Goal: Task Accomplishment & Management: Use online tool/utility

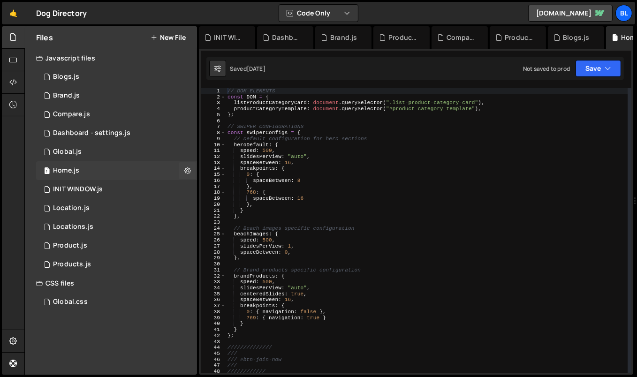
click at [101, 167] on div "1 Home.js 0" at bounding box center [116, 170] width 161 height 19
click at [107, 157] on div "1 Global.js 0" at bounding box center [116, 152] width 161 height 19
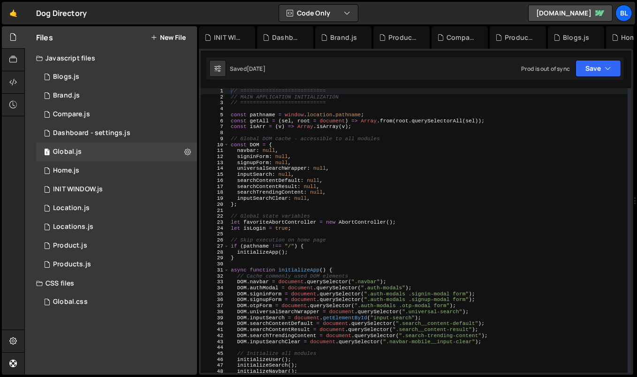
scroll to position [14532, 0]
type textarea "// Cache commonly used DOM elements"
click at [292, 274] on div "// =========================== // MAIN APPLICATION INITIALIZATION // ==========…" at bounding box center [428, 236] width 399 height 297
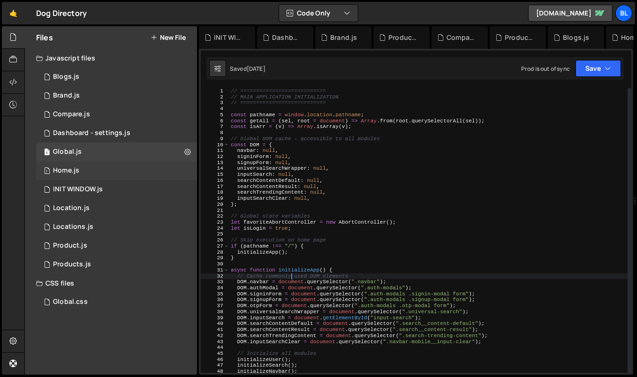
click at [116, 163] on div "1 Home.js 0" at bounding box center [116, 170] width 161 height 19
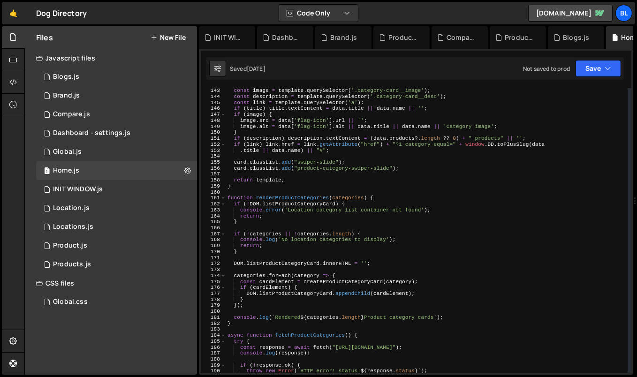
scroll to position [838, 0]
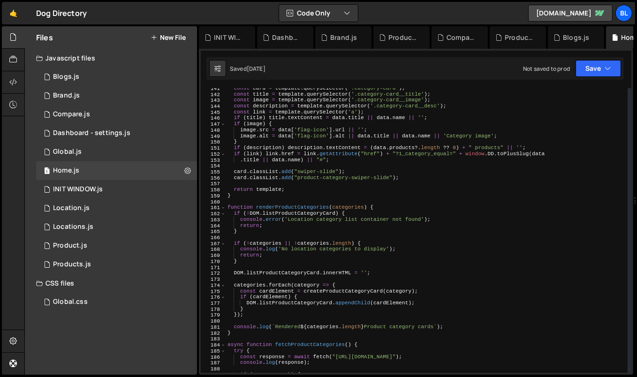
click at [480, 158] on div "const card = template . querySelector ( '.category-card' ) ; const title = temp…" at bounding box center [426, 233] width 402 height 297
click at [515, 151] on div "const card = template . querySelector ( '.category-card' ) ; const title = temp…" at bounding box center [426, 233] width 402 height 297
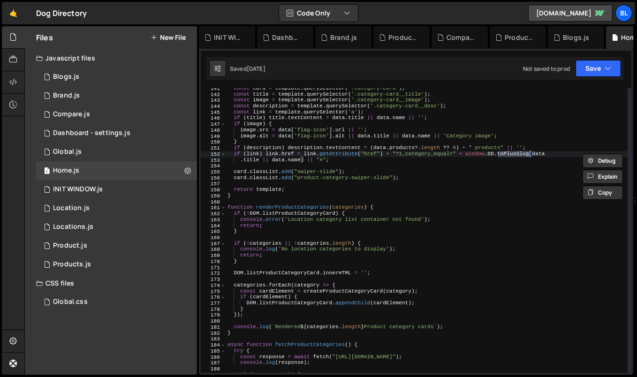
click at [325, 158] on div "const card = template . querySelector ( '.category-card' ) ; const title = temp…" at bounding box center [426, 233] width 402 height 297
type textarea ".title || data.name) || "#";"
click at [239, 163] on div "const card = template . querySelector ( '.category-card' ) ; const title = temp…" at bounding box center [426, 233] width 402 height 297
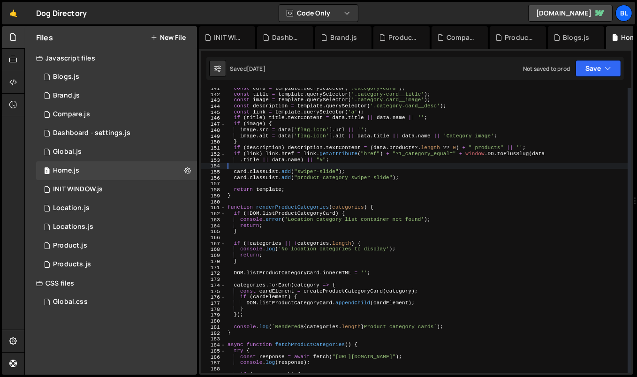
click at [239, 158] on div "const card = template . querySelector ( '.category-card' ) ; const title = temp…" at bounding box center [426, 233] width 402 height 297
click at [623, 153] on div "const card = template . querySelector ( '.category-card' ) ; const title = temp…" at bounding box center [426, 233] width 402 height 297
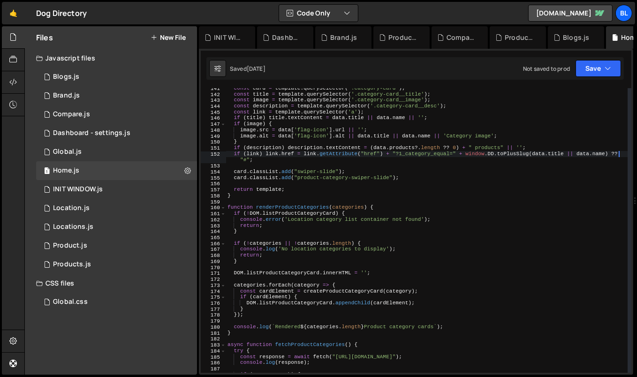
type textarea "if (link) link.href = link.getAttribute("href") + "?1_category_equal=" + window…"
click at [465, 168] on div "const card = template . querySelector ( '.category-card' ) ; const title = temp…" at bounding box center [427, 233] width 402 height 297
drag, startPoint x: 465, startPoint y: 154, endPoint x: 327, endPoint y: 159, distance: 137.9
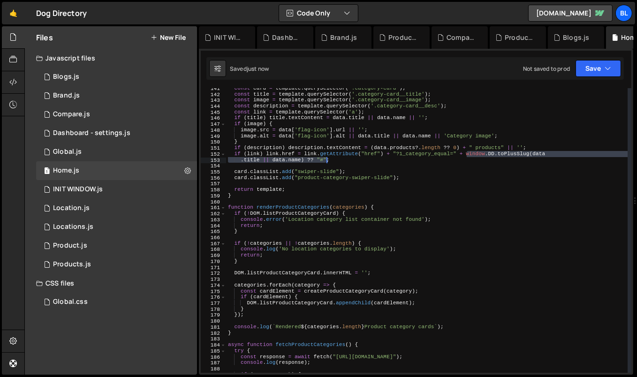
click at [327, 159] on div "const card = template . querySelector ( '.category-card' ) ; const title = temp…" at bounding box center [427, 233] width 402 height 297
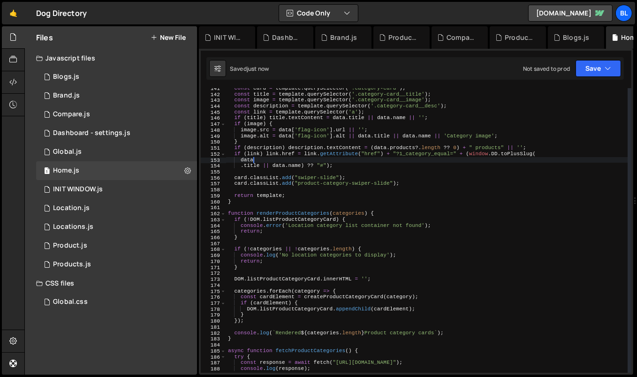
click at [403, 238] on div "const card = template . querySelector ( '.category-card' ) ; const title = temp…" at bounding box center [427, 233] width 402 height 297
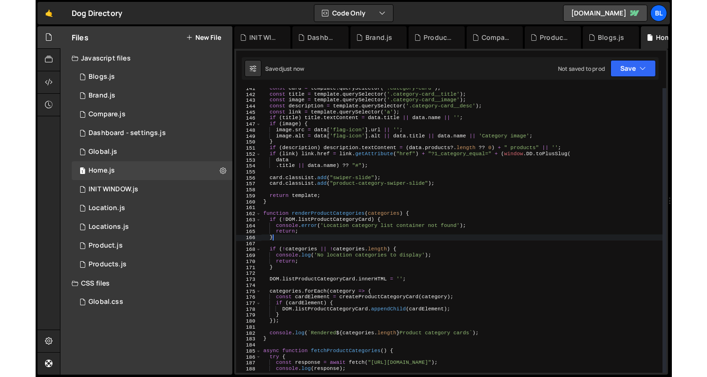
scroll to position [0, 0]
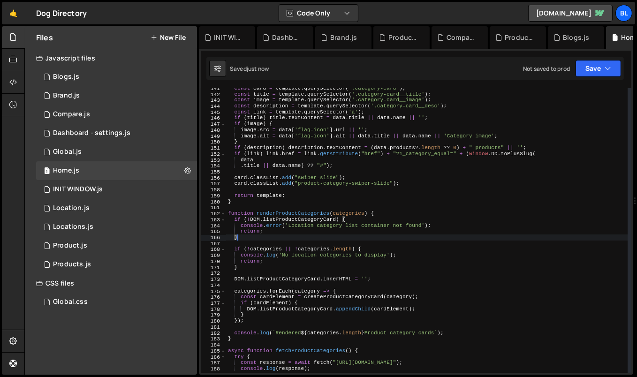
click at [431, 183] on div "const card = template . querySelector ( '.category-card' ) ; const title = temp…" at bounding box center [427, 233] width 402 height 297
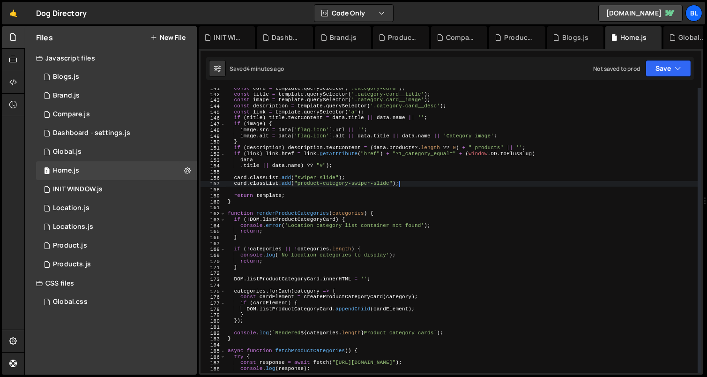
click at [353, 222] on div "const card = template . querySelector ( '.category-card' ) ; const title = temp…" at bounding box center [462, 233] width 473 height 297
paste textarea "hero-swiper-wrapper"
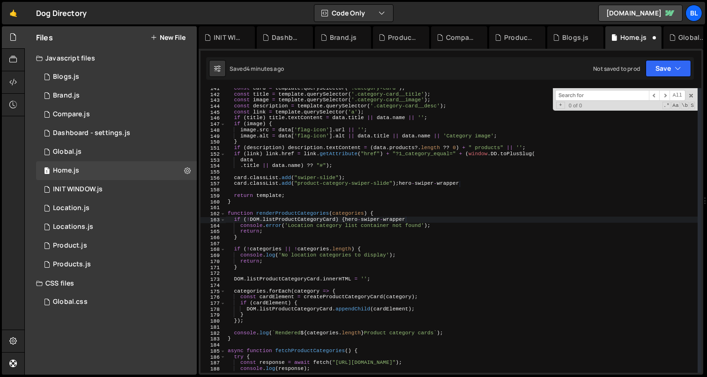
click at [389, 240] on div "const card = template . querySelector ( '.category-card' ) ; const title = temp…" at bounding box center [462, 233] width 473 height 297
type textarea "card.classList.add("product-category-swiper-slide");"
click at [452, 242] on div "const card = template . querySelector ( '.category-card' ) ; const title = temp…" at bounding box center [462, 233] width 473 height 297
paste input "hero-swiper-wrapper"
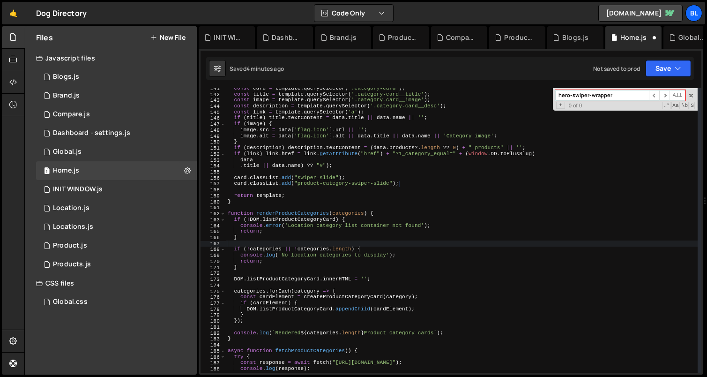
type input "hero-swiper-wrapper"
click at [267, 202] on div "const card = template . querySelector ( '.category-card' ) ; const title = temp…" at bounding box center [462, 233] width 473 height 297
type textarea "}"
paste input "top-beach-swi"
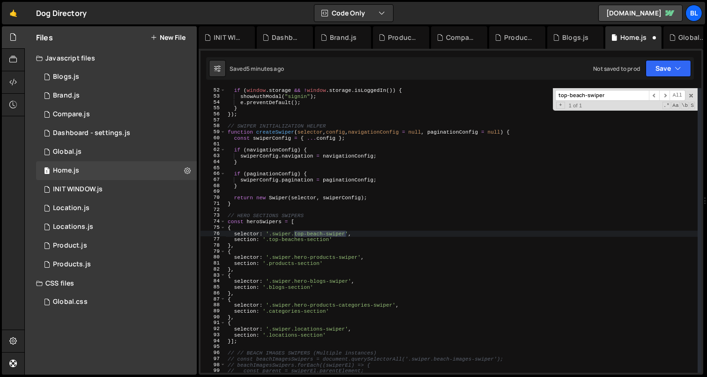
type input "top-beach-swiper"
click at [265, 223] on div "if ( window . storage && ! window . storage . isLoggedIn ( )) { showAuthModal (…" at bounding box center [462, 236] width 473 height 297
click at [260, 222] on div "if ( window . storage && ! window . storage . isLoggedIn ( )) { showAuthModal (…" at bounding box center [462, 236] width 473 height 297
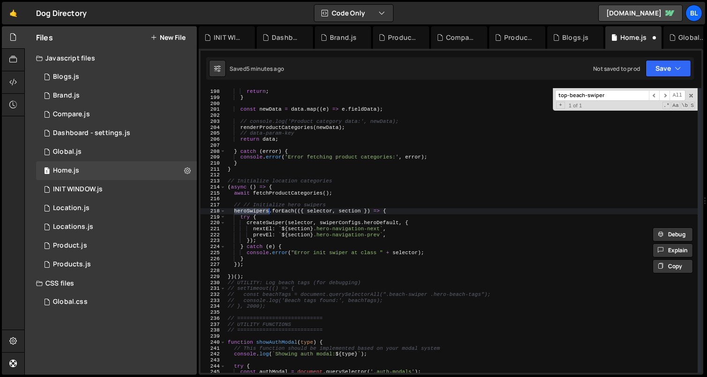
scroll to position [1176, 0]
click at [290, 222] on div "return ; } const newData = data . map (( e ) => e . fieldData ) ; // console.lo…" at bounding box center [462, 236] width 473 height 297
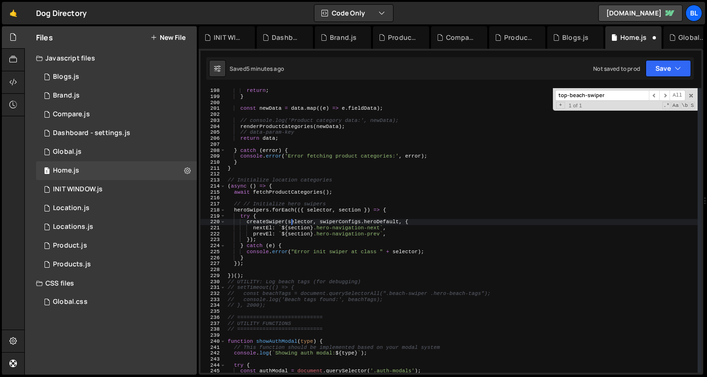
click at [305, 205] on div "return ; } const newData = data . map (( e ) => e . fieldData ) ; // console.lo…" at bounding box center [462, 236] width 473 height 297
type textarea "// // Initialize hero swipers"
click at [297, 195] on div "return ; } const newData = data . map (( e ) => e . fieldData ) ; // console.lo…" at bounding box center [462, 236] width 473 height 297
click at [310, 188] on div "return ; } const newData = data . map (( e ) => e . fieldData ) ; // console.lo…" at bounding box center [462, 236] width 473 height 297
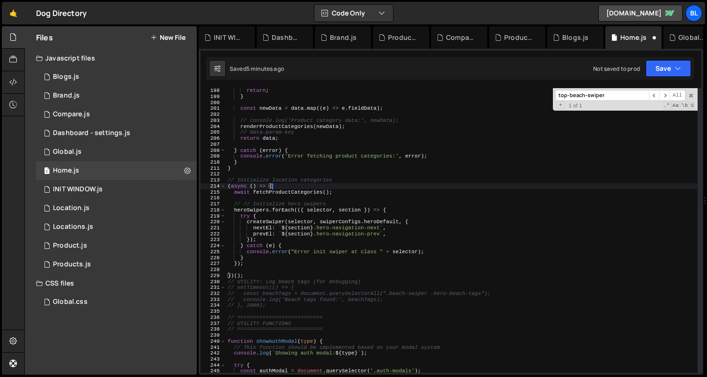
click at [310, 188] on div "return ; } const newData = data . map (( e ) => e . fieldData ) ; // console.lo…" at bounding box center [462, 236] width 473 height 297
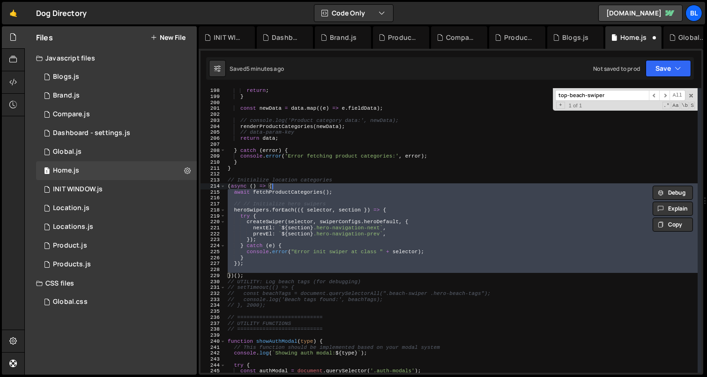
click at [303, 194] on div "return ; } const newData = data . map (( e ) => e . fieldData ) ; // console.lo…" at bounding box center [462, 236] width 473 height 297
type textarea "await fetchProductCategories();"
click at [303, 194] on div "return ; } const newData = data . map (( e ) => e . fieldData ) ; // console.lo…" at bounding box center [462, 236] width 473 height 297
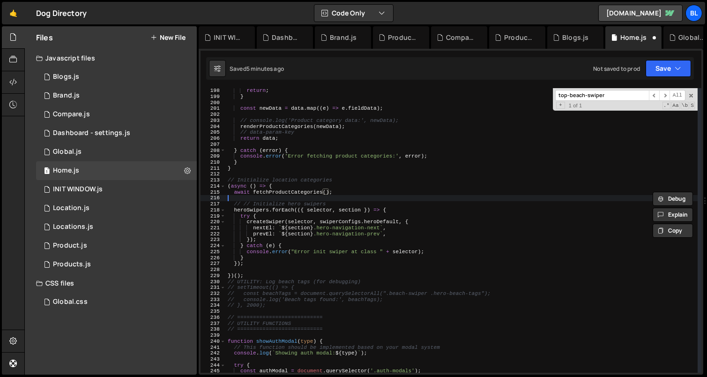
click at [336, 200] on div "return ; } const newData = data . map (( e ) => e . fieldData ) ; // console.lo…" at bounding box center [462, 236] width 473 height 297
click at [344, 205] on div "return ; } const newData = data . map (( e ) => e . fieldData ) ; // console.lo…" at bounding box center [462, 236] width 473 height 297
click at [342, 208] on div "return ; } const newData = data . map (( e ) => e . fieldData ) ; // console.lo…" at bounding box center [462, 236] width 473 height 297
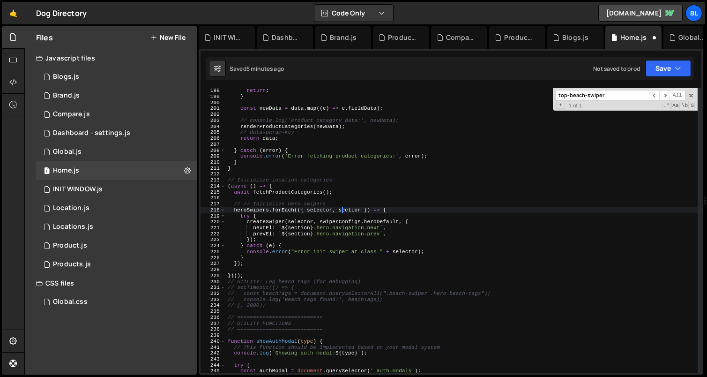
click at [345, 208] on div "return ; } const newData = data . map (( e ) => e . fieldData ) ; // console.lo…" at bounding box center [462, 236] width 473 height 297
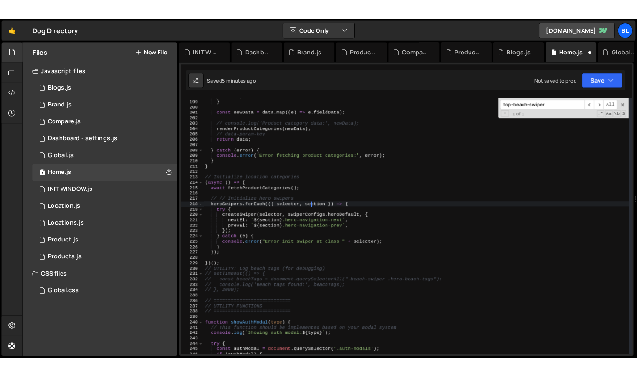
scroll to position [1178, 0]
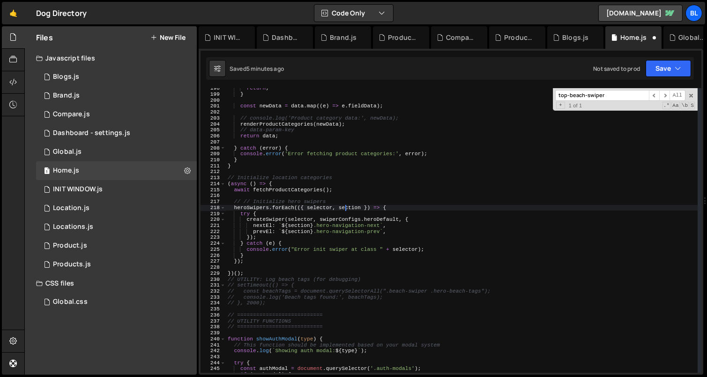
click at [322, 232] on div "return ; } const newData = data . map (( e ) => e . fieldData ) ; // console.lo…" at bounding box center [462, 233] width 473 height 297
click at [330, 234] on div "return ; } const newData = data . map (( e ) => e . fieldData ) ; // console.lo…" at bounding box center [462, 233] width 473 height 297
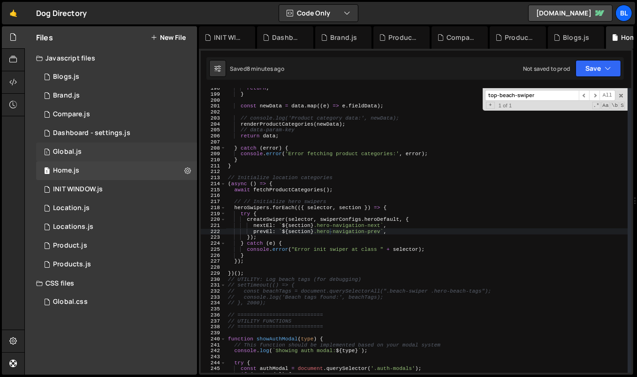
drag, startPoint x: 197, startPoint y: 161, endPoint x: 177, endPoint y: 159, distance: 20.7
click at [177, 159] on div "Files New File Javascript files 1 Blogs.js 0 1 Brand.js 0 1 Compare.js 0 1 1 1 0" at bounding box center [330, 200] width 612 height 349
click at [357, 235] on div "return ; } const newData = data . map (( e ) => e . fieldData ) ; // console.lo…" at bounding box center [427, 233] width 402 height 297
click at [368, 234] on div "return ; } const newData = data . map (( e ) => e . fieldData ) ; // console.lo…" at bounding box center [427, 233] width 402 height 297
click at [334, 245] on div "return ; } const newData = data . map (( e ) => e . fieldData ) ; // console.lo…" at bounding box center [427, 233] width 402 height 297
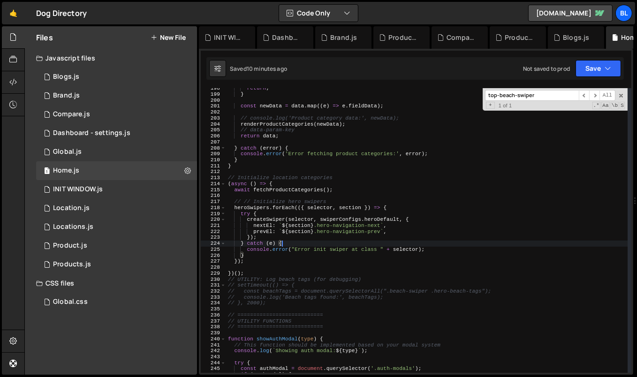
click at [275, 224] on div "return ; } const newData = data . map (( e ) => e . fieldData ) ; // console.lo…" at bounding box center [427, 233] width 402 height 297
click at [269, 218] on div "return ; } const newData = data . map (( e ) => e . fieldData ) ; // console.lo…" at bounding box center [427, 233] width 402 height 297
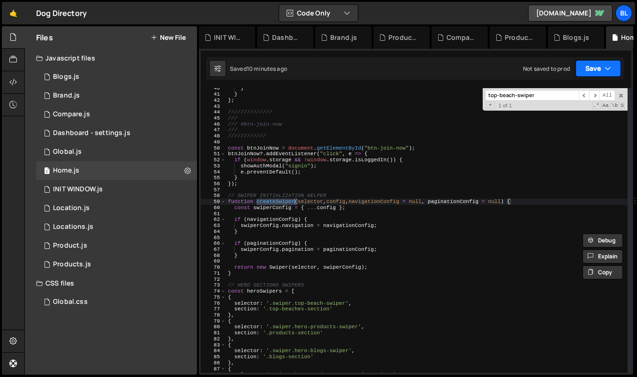
scroll to position [241, 0]
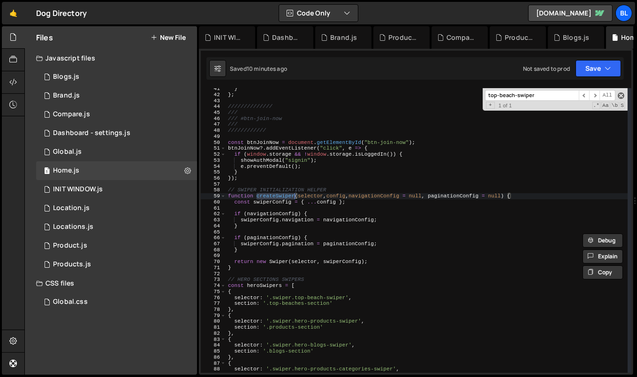
click at [620, 96] on span at bounding box center [620, 95] width 7 height 7
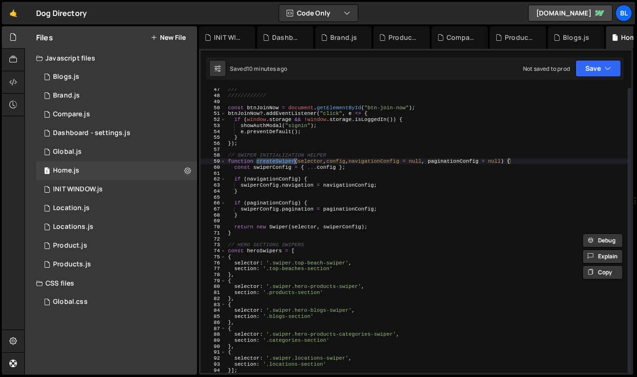
scroll to position [276, 0]
click at [320, 188] on div "/// //////////// const btnJoinNow = document . getElementById ( "btn-join-now" …" at bounding box center [427, 235] width 402 height 297
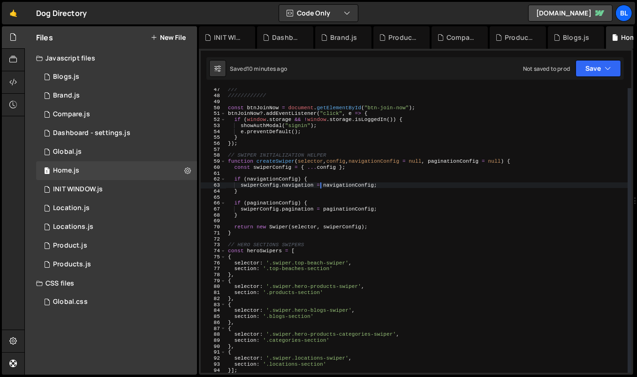
click at [273, 160] on div "/// //////////// const btnJoinNow = document . getElementById ( "btn-join-now" …" at bounding box center [427, 235] width 402 height 297
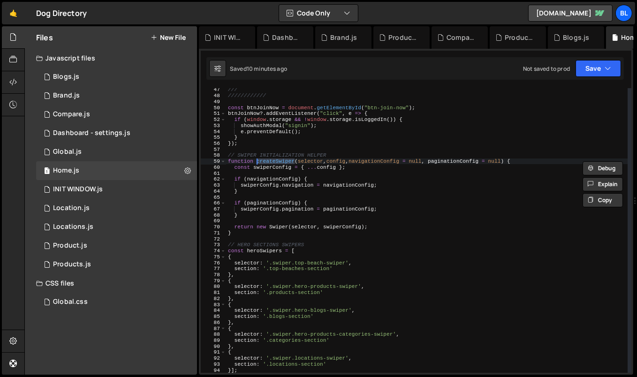
scroll to position [1170, 0]
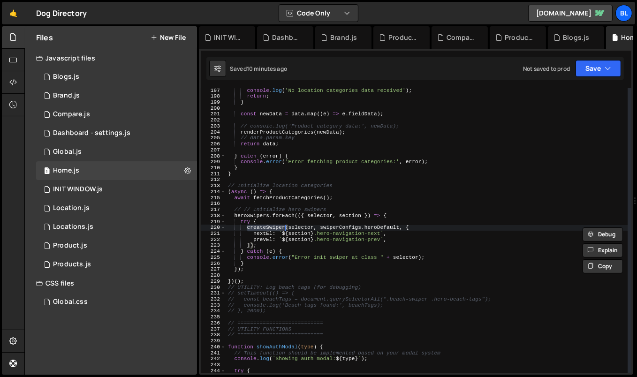
click at [292, 268] on div "console . log ( 'No location categories data received' ) ; return ; } const new…" at bounding box center [427, 236] width 402 height 297
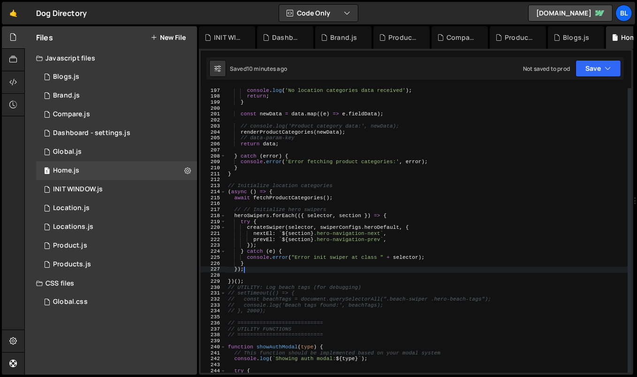
click at [298, 229] on div "console . log ( 'No location categories data received' ) ; return ; } const new…" at bounding box center [427, 236] width 402 height 297
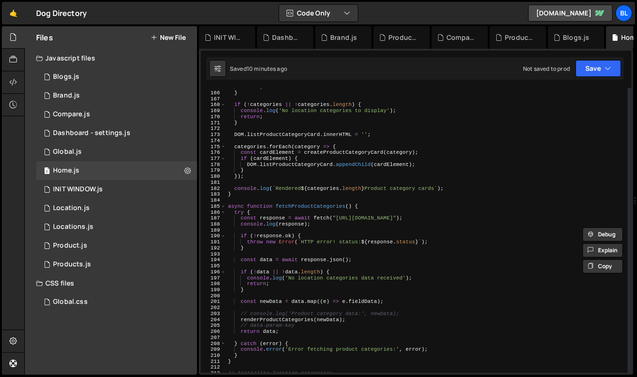
scroll to position [982, 0]
click at [341, 288] on div "return ; } if ( ! categories || ! categories . length ) { console . log ( 'No l…" at bounding box center [427, 232] width 402 height 297
click at [341, 237] on div "return ; } if ( ! categories || ! categories . length ) { console . log ( 'No l…" at bounding box center [427, 232] width 402 height 297
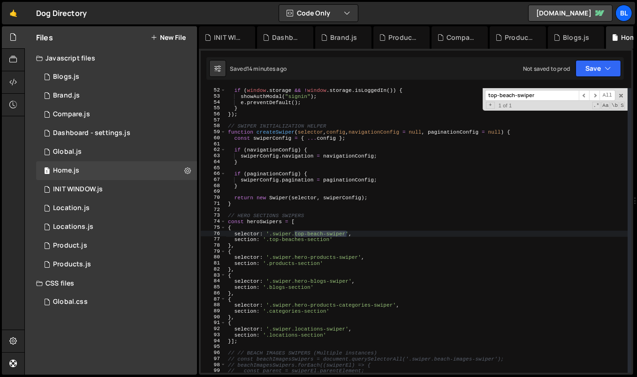
scroll to position [305, 0]
click at [268, 223] on div "if ( window . storage && ! window . storage . isLoggedIn ( )) { showAuthModal (…" at bounding box center [427, 236] width 402 height 297
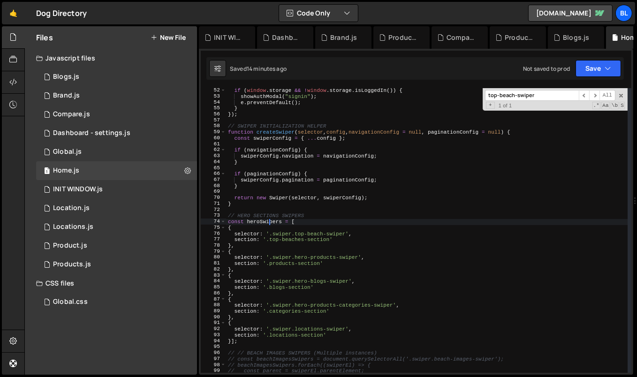
click at [268, 223] on div "if ( window . storage && ! window . storage . isLoggedIn ( )) { showAuthModal (…" at bounding box center [427, 236] width 402 height 297
click at [348, 263] on div "if ( window . storage && ! window . storage . isLoggedIn ( )) { showAuthModal (…" at bounding box center [427, 236] width 402 height 297
type textarea "section: '.products-section'"
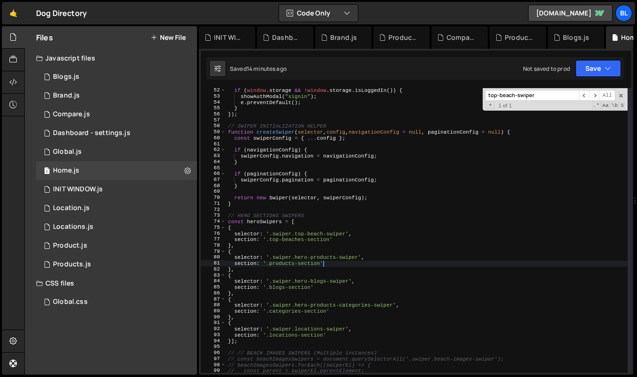
click at [558, 93] on input "top-beach-swiper" at bounding box center [532, 95] width 94 height 11
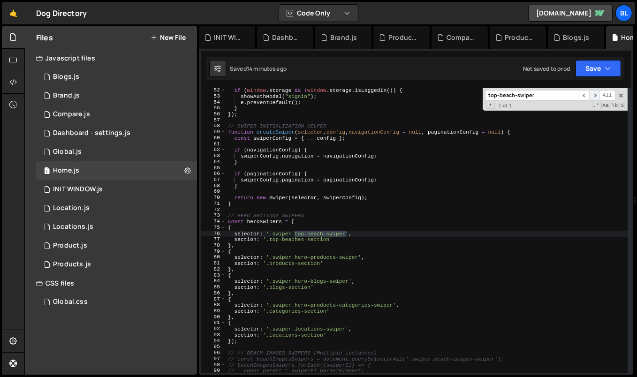
click at [595, 93] on span "​" at bounding box center [594, 95] width 10 height 11
click at [300, 195] on div "if ( window . storage && ! window . storage . isLoggedIn ( )) { showAuthModal (…" at bounding box center [427, 236] width 402 height 297
click at [620, 95] on span at bounding box center [620, 95] width 7 height 7
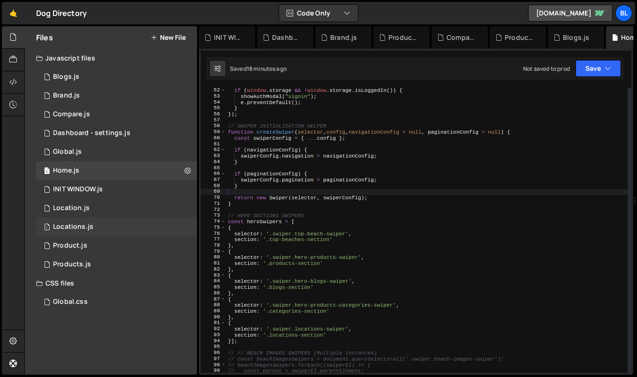
click at [111, 225] on div "1 Locations.js 0" at bounding box center [116, 227] width 161 height 19
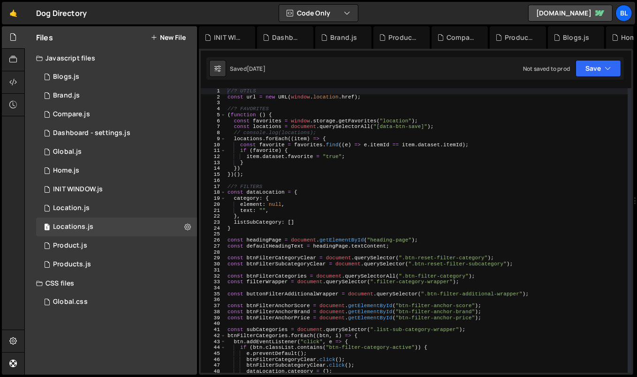
click at [331, 227] on div "//? UTILS const url = new URL ( window . location . href ) ; //? FAVORITES ( fu…" at bounding box center [426, 236] width 402 height 297
type textarea "}"
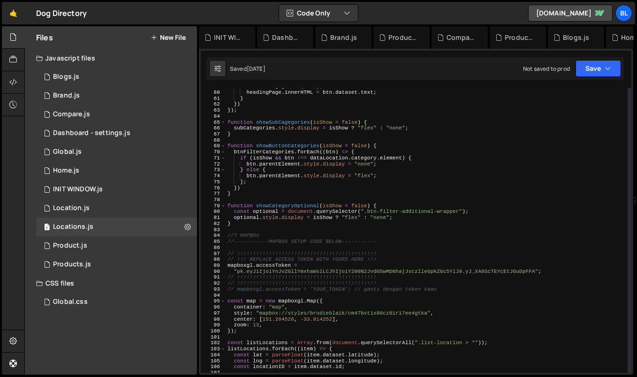
scroll to position [350, 0]
click at [248, 295] on div "showSubCagegories ( true ) ; headingPage . innerHTML = btn . dataset . text ; }…" at bounding box center [426, 231] width 402 height 297
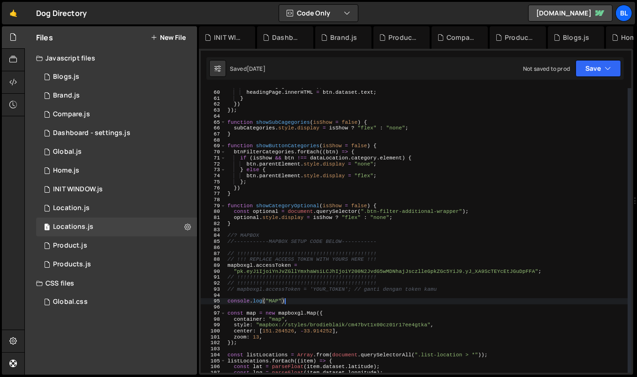
scroll to position [0, 5]
click at [293, 294] on div "showSubCagegories ( true ) ; headingPage . innerHTML = btn . dataset . text ; }…" at bounding box center [427, 231] width 402 height 297
type textarea "console.log("MAP");"
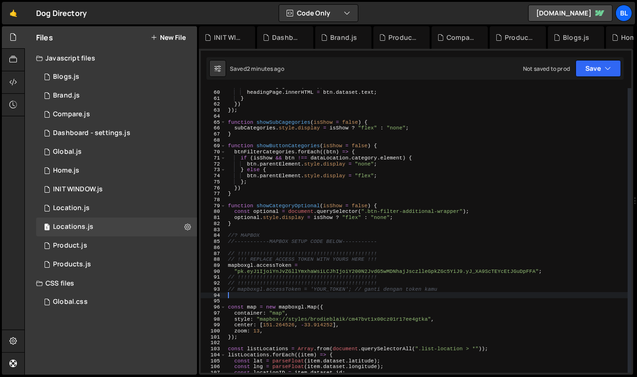
scroll to position [0, 0]
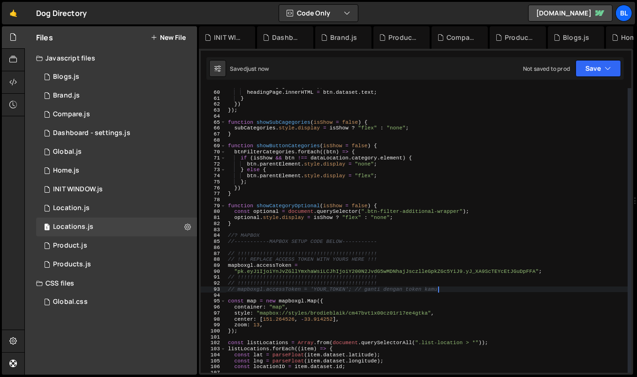
click at [371, 244] on div "showSubCagegories ( true ) ; headingPage . innerHTML = btn . dataset . text ; }…" at bounding box center [427, 231] width 402 height 297
type textarea "//-----------MAPBOX SETUP CODE BELOW-----------"
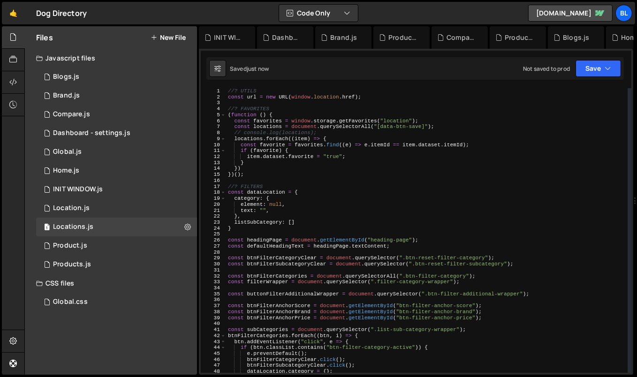
click at [345, 199] on div "//? UTILS const url = new URL ( window . location . href ) ; //? FAVORITES ( fu…" at bounding box center [427, 236] width 402 height 297
type textarea "category: {"
click at [18, 89] on div at bounding box center [13, 82] width 23 height 23
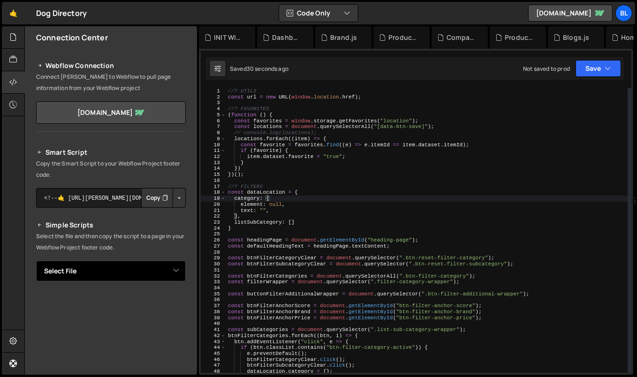
click at [164, 266] on select "Select File Blogs.js Brand.js Compare.js Dashboard - settings.js Global.js Home…" at bounding box center [111, 271] width 150 height 21
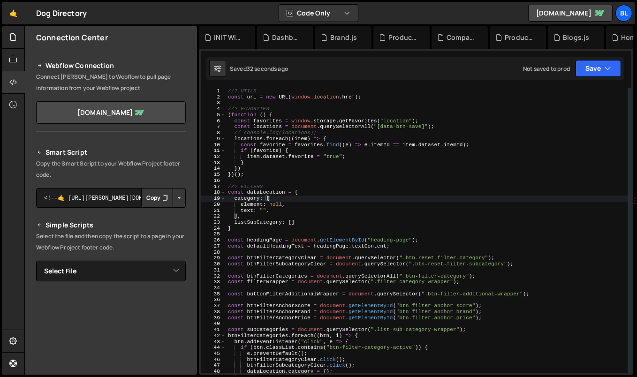
click at [176, 198] on button "Button group with nested dropdown" at bounding box center [179, 198] width 13 height 20
click at [157, 147] on h2 "Smart Script" at bounding box center [111, 152] width 150 height 11
click at [160, 112] on link "[DOMAIN_NAME]" at bounding box center [111, 112] width 150 height 23
click at [13, 338] on icon at bounding box center [13, 341] width 8 height 10
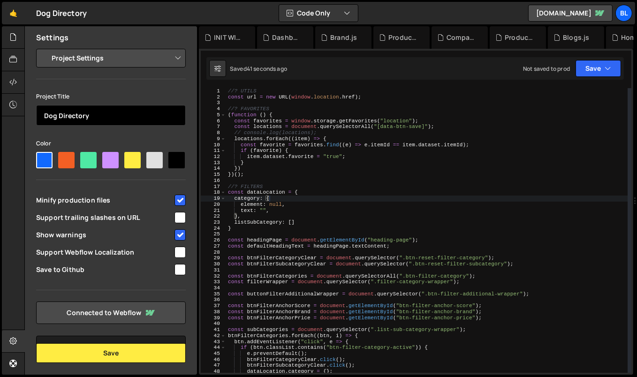
click at [96, 116] on input "Dog Directory" at bounding box center [111, 115] width 150 height 21
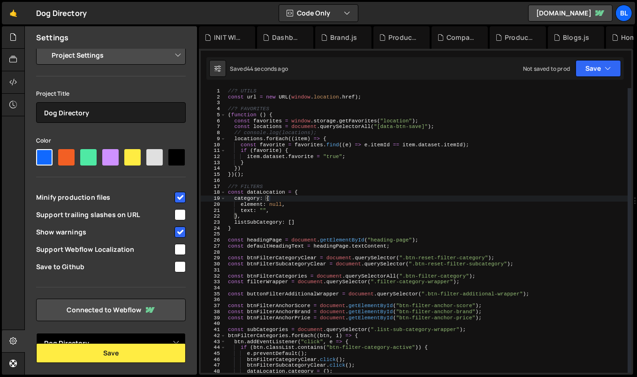
click at [108, 341] on select "Select Project Dog Directory" at bounding box center [111, 343] width 150 height 21
click at [36, 333] on select "Select Project Dog Directory" at bounding box center [111, 343] width 150 height 21
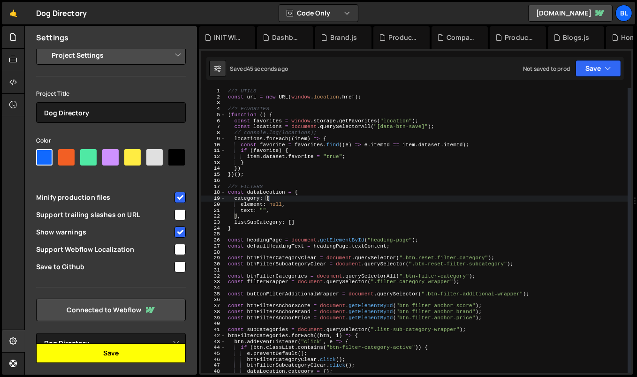
click at [112, 355] on button "Save" at bounding box center [111, 353] width 150 height 20
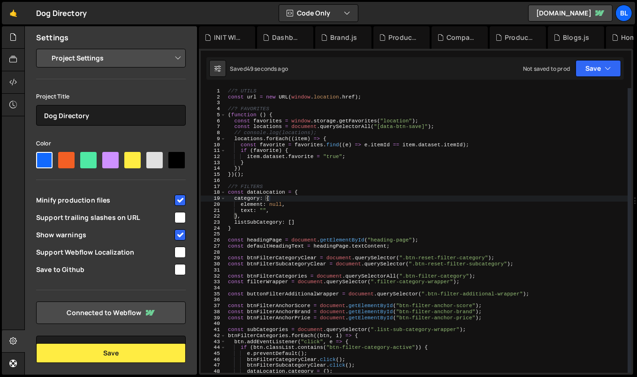
click at [117, 62] on select "Project Settings Code Editor Settings Chat Settings" at bounding box center [112, 58] width 137 height 21
click at [44, 48] on select "Project Settings Code Editor Settings Chat Settings" at bounding box center [112, 58] width 137 height 21
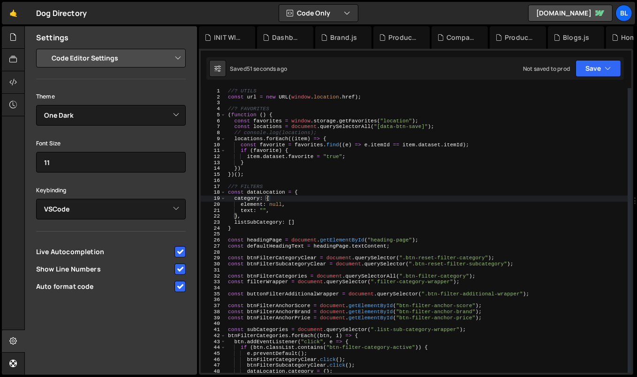
click at [119, 58] on select "Project Settings Code Editor Settings Chat Settings" at bounding box center [112, 58] width 137 height 21
click at [44, 48] on select "Project Settings Code Editor Settings Chat Settings" at bounding box center [112, 58] width 137 height 21
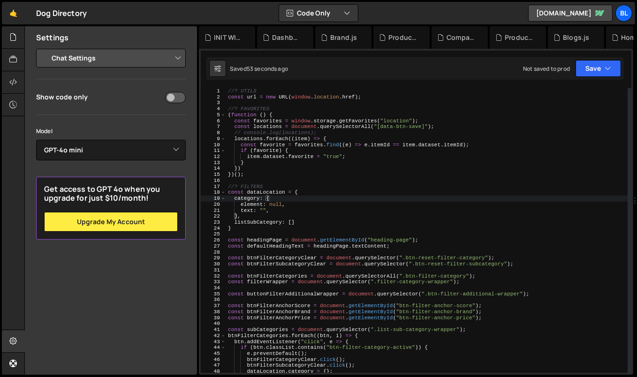
click at [123, 56] on select "Project Settings Code Editor Settings Chat Settings" at bounding box center [112, 58] width 137 height 21
select select "project"
click at [44, 48] on select "Project Settings Code Editor Settings Chat Settings" at bounding box center [112, 58] width 137 height 21
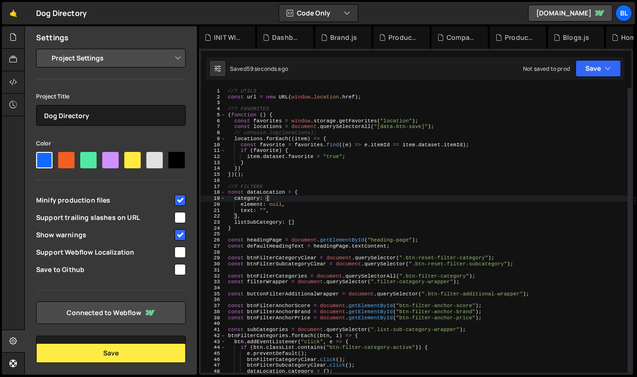
click at [173, 258] on div at bounding box center [179, 251] width 13 height 13
click at [175, 258] on input "checkbox" at bounding box center [179, 252] width 11 height 11
checkbox input "true"
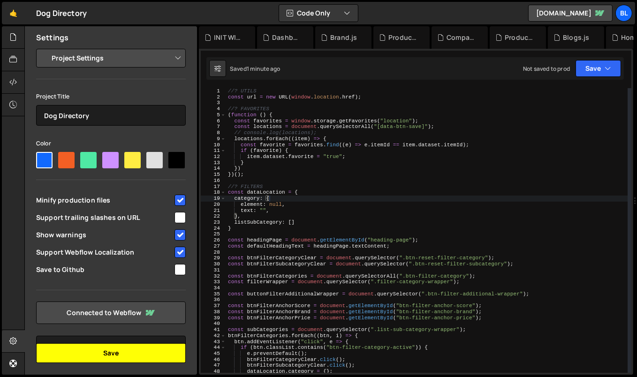
click at [107, 353] on button "Save" at bounding box center [111, 353] width 150 height 20
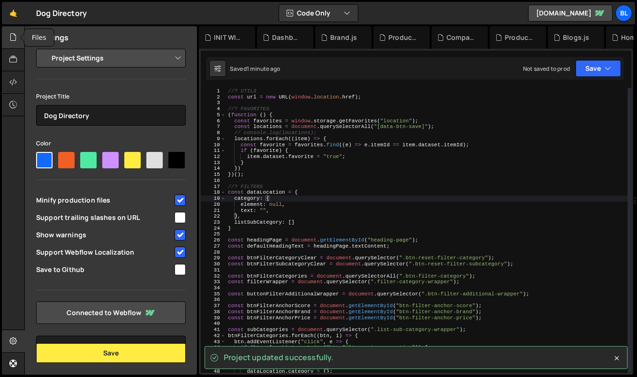
click at [16, 38] on icon at bounding box center [13, 37] width 8 height 10
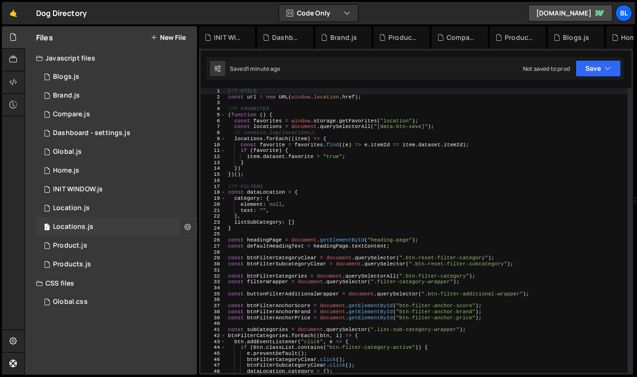
click at [189, 230] on icon at bounding box center [187, 226] width 7 height 9
type input "Locations"
radio input "true"
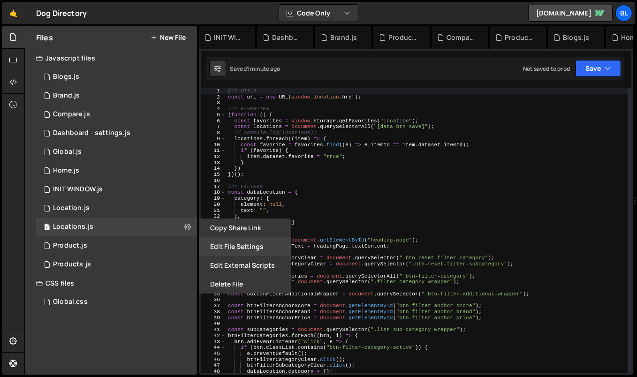
click at [229, 249] on button "Edit File Settings" at bounding box center [245, 246] width 92 height 19
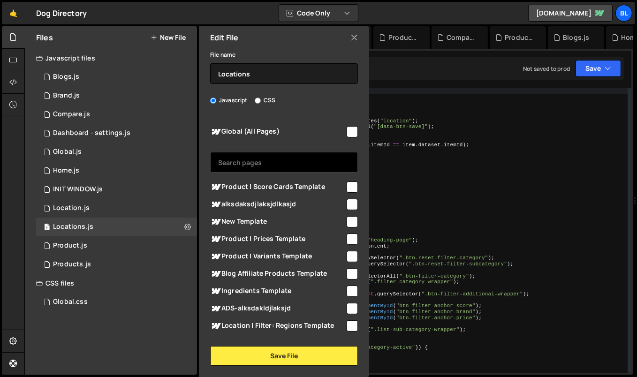
click at [289, 154] on input "text" at bounding box center [284, 162] width 148 height 21
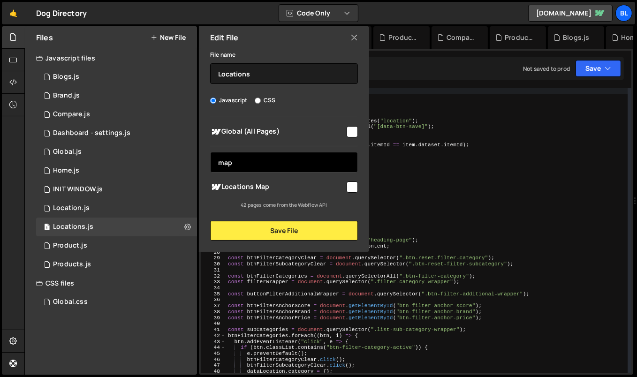
type input "map"
click at [353, 188] on input "checkbox" at bounding box center [351, 186] width 11 height 11
checkbox input "true"
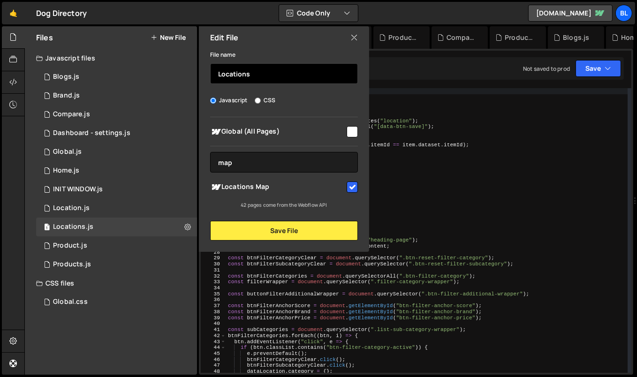
click at [288, 73] on input "Locations" at bounding box center [284, 73] width 148 height 21
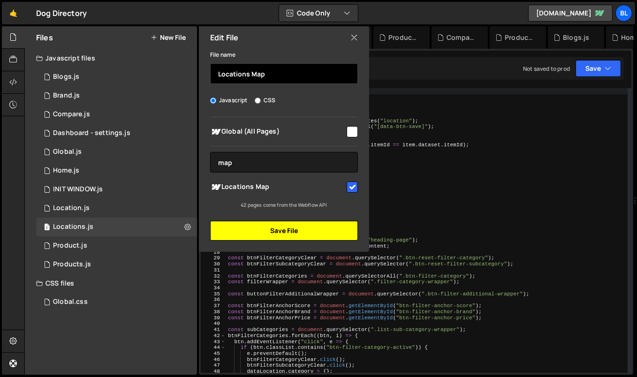
type input "Locations Map"
click at [289, 239] on button "Save File" at bounding box center [284, 231] width 148 height 20
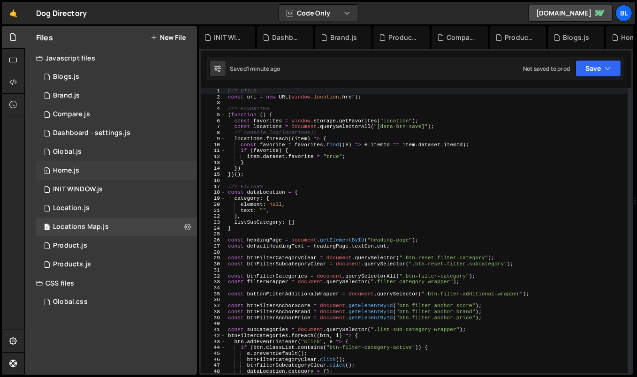
click at [183, 166] on div "1 Home.js 0" at bounding box center [116, 170] width 161 height 19
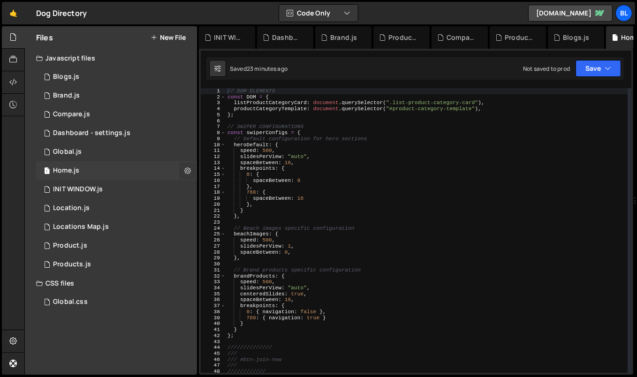
click at [188, 172] on icon at bounding box center [187, 170] width 7 height 9
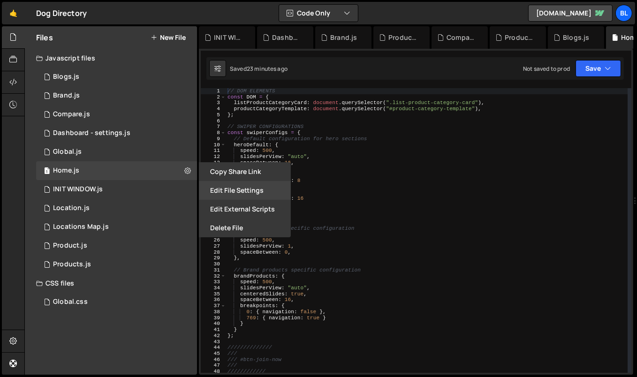
click at [234, 188] on button "Edit File Settings" at bounding box center [245, 190] width 92 height 19
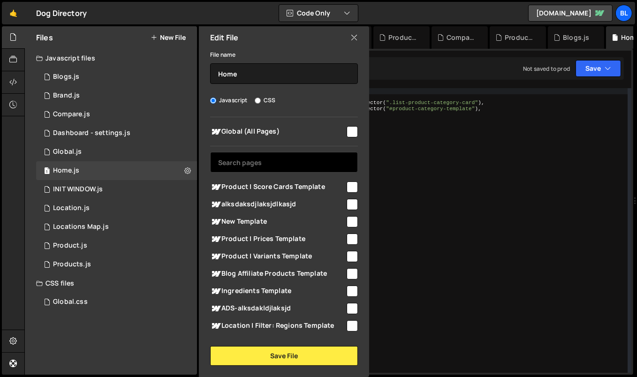
click at [254, 161] on input "text" at bounding box center [284, 162] width 148 height 21
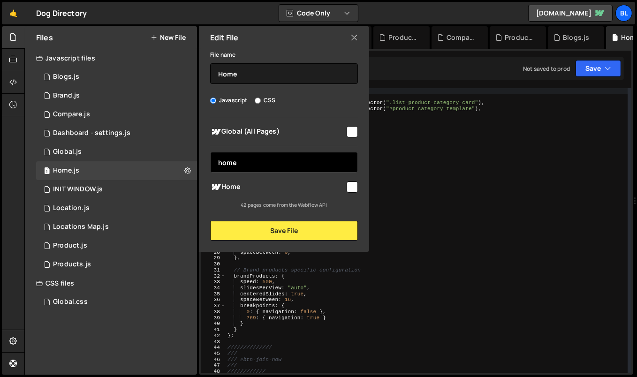
type input "home"
click at [355, 189] on input "checkbox" at bounding box center [351, 186] width 11 height 11
checkbox input "true"
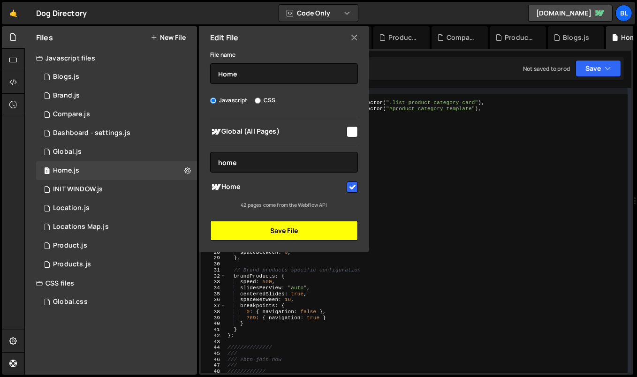
click at [318, 227] on button "Save File" at bounding box center [284, 231] width 148 height 20
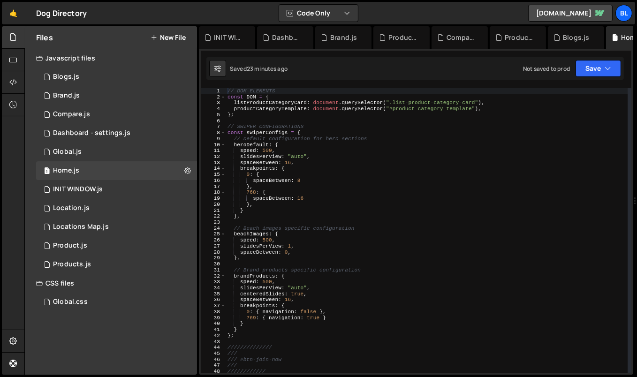
click at [367, 197] on div "// DOM ELEMENTS const DOM = { listProductCategoryCard : document . querySelecto…" at bounding box center [426, 236] width 402 height 297
type textarea "spaceBetween: 16"
click at [159, 229] on div "1 Locations Map.js 0" at bounding box center [116, 227] width 161 height 19
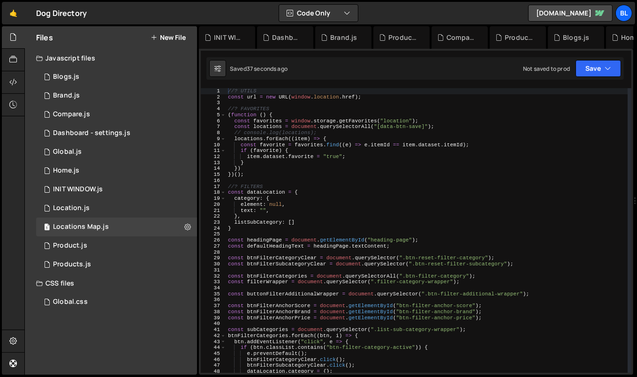
click at [368, 213] on div "//? UTILS const url = new URL ( window . location . href ) ; //? FAVORITES ( fu…" at bounding box center [427, 236] width 402 height 297
type textarea "},"
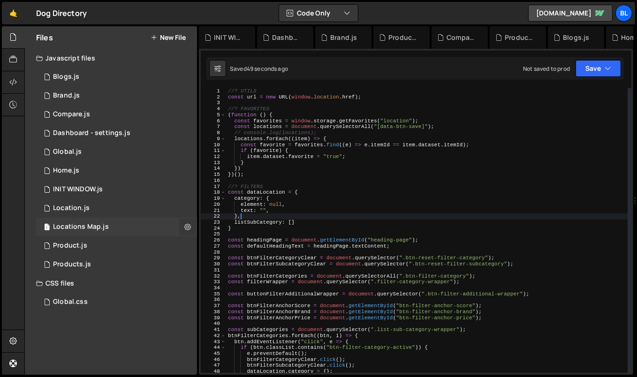
click at [188, 225] on icon at bounding box center [187, 226] width 7 height 9
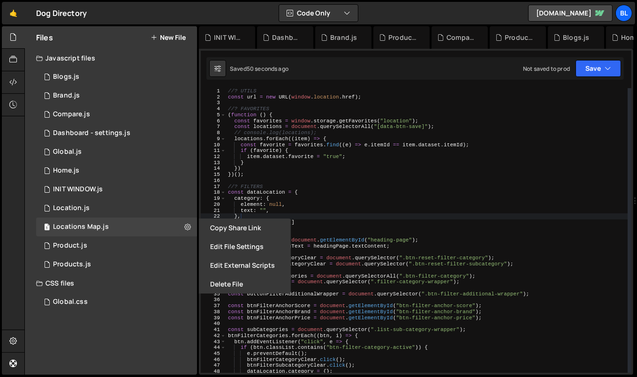
click at [318, 183] on div "//? UTILS const url = new URL ( window . location . href ) ; //? FAVORITES ( fu…" at bounding box center [427, 236] width 402 height 297
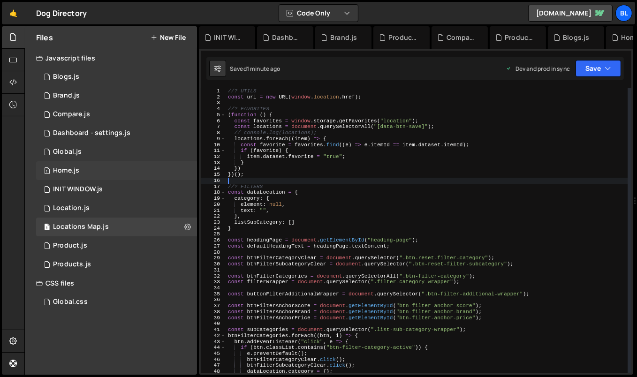
click at [183, 173] on div "1 Home.js 0" at bounding box center [116, 170] width 161 height 19
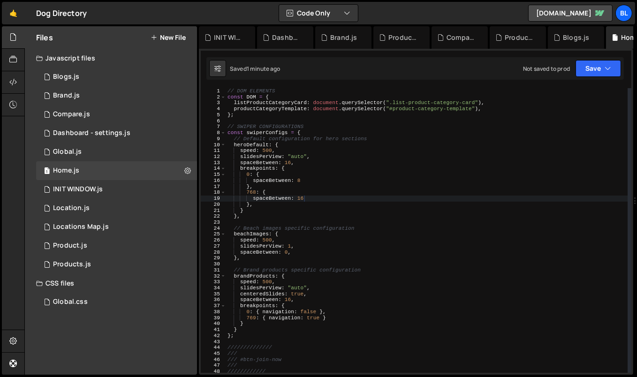
click at [395, 187] on div "// DOM ELEMENTS const DOM = { listProductCategoryCard : document . querySelecto…" at bounding box center [426, 236] width 402 height 297
type textarea "},"
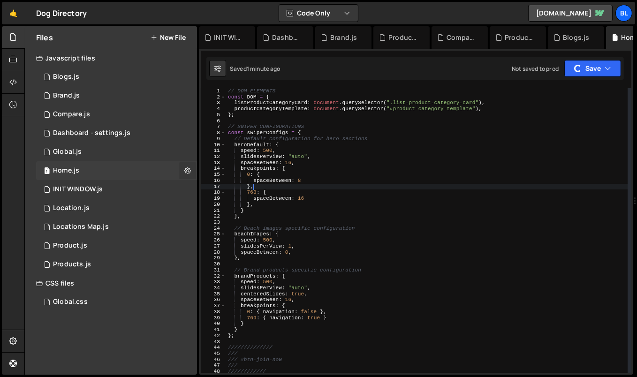
click at [189, 173] on icon at bounding box center [187, 170] width 7 height 9
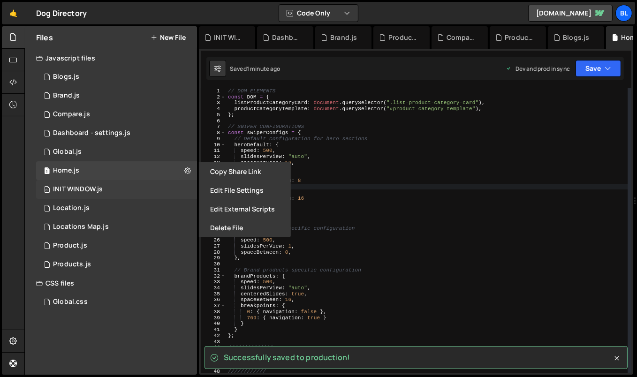
click at [188, 196] on div "0 INIT WINDOW.js 0" at bounding box center [116, 189] width 161 height 19
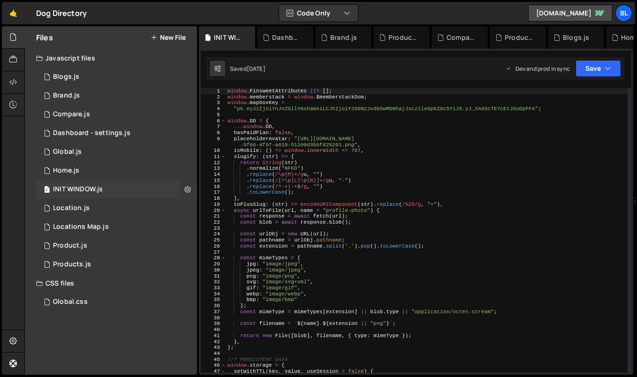
click at [185, 189] on icon at bounding box center [187, 189] width 7 height 9
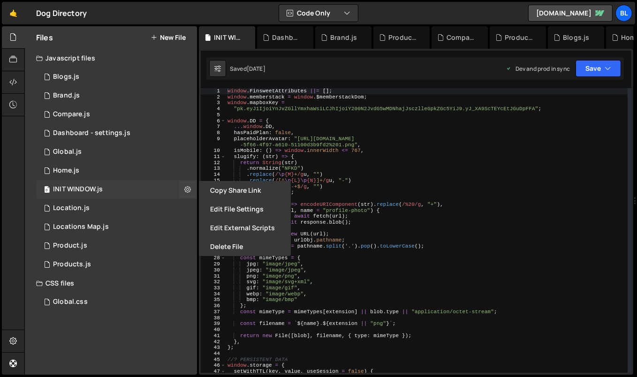
click at [112, 188] on div "0 INIT WINDOW.js 0" at bounding box center [116, 189] width 161 height 19
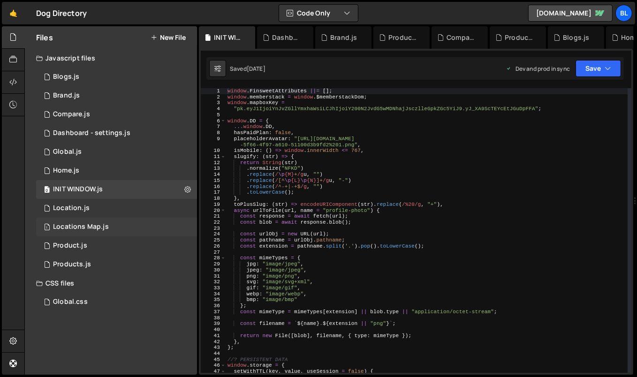
click at [101, 227] on div "Locations Map.js" at bounding box center [81, 227] width 56 height 8
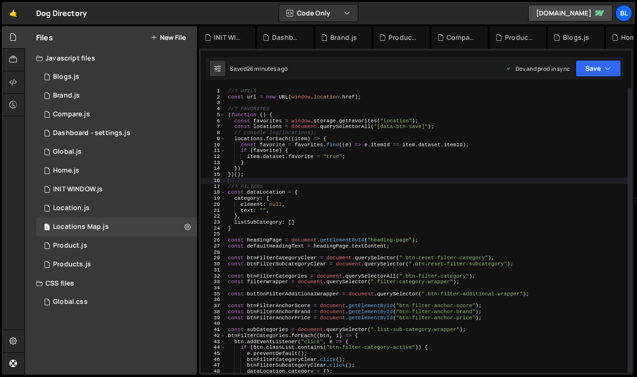
click at [356, 150] on div "//? UTILS const url = new URL ( window . location . href ) ; //? FAVORITES ( fu…" at bounding box center [427, 236] width 402 height 297
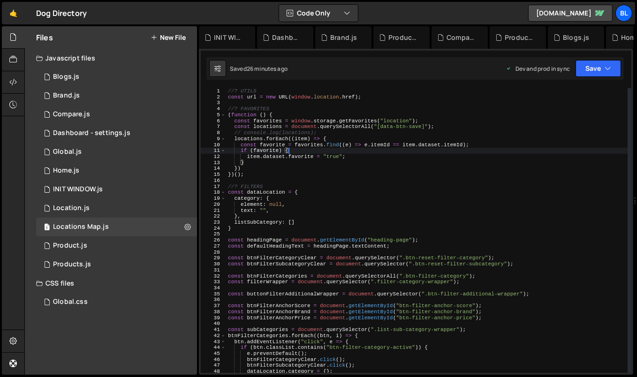
click at [352, 124] on div "//? UTILS const url = new URL ( window . location . href ) ; //? FAVORITES ( fu…" at bounding box center [427, 236] width 402 height 297
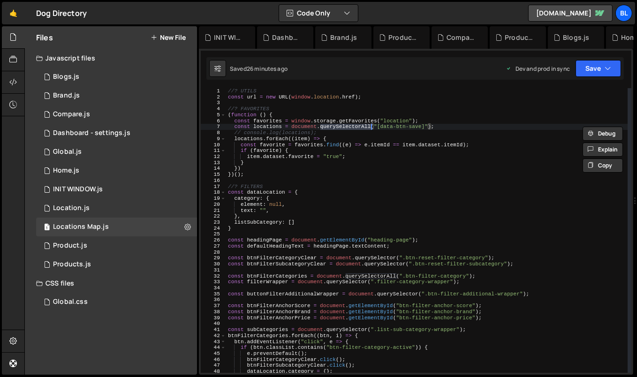
click at [268, 121] on div "//? UTILS const url = new URL ( window . location . href ) ; //? FAVORITES ( fu…" at bounding box center [427, 236] width 402 height 297
click at [412, 119] on div "//? UTILS const url = new URL ( window . location . href ) ; //? FAVORITES ( fu…" at bounding box center [427, 236] width 402 height 297
click at [412, 122] on div "//? UTILS const url = new URL ( window . location . href ) ; //? FAVORITES ( fu…" at bounding box center [427, 236] width 402 height 297
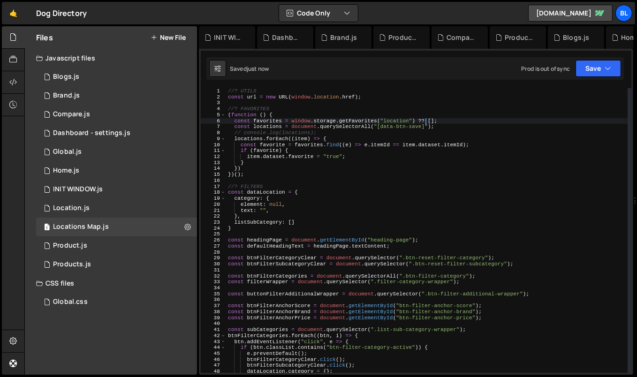
click at [272, 124] on div "//? UTILS const url = new URL ( window . location . href ) ; //? FAVORITES ( fu…" at bounding box center [427, 236] width 402 height 297
click at [266, 122] on div "//? UTILS const url = new URL ( window . location . href ) ; //? FAVORITES ( fu…" at bounding box center [427, 236] width 402 height 297
type textarea "const favorites = window.storage.getFavorites("location") ?? [];"
click at [266, 122] on div "//? UTILS const url = new URL ( window . location . href ) ; //? FAVORITES ( fu…" at bounding box center [427, 236] width 402 height 297
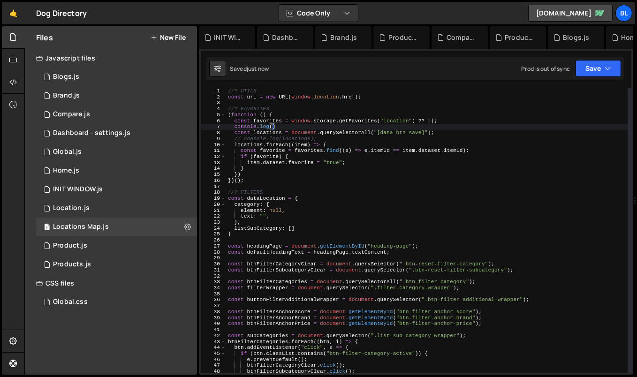
paste textarea "favorites)"
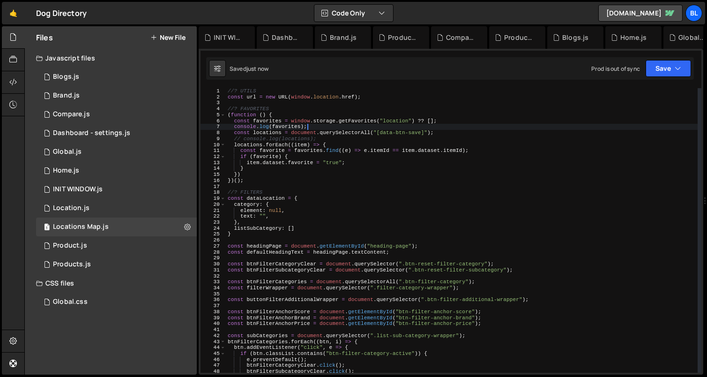
click at [566, 262] on div "//? UTILS const url = new URL ( window . location . href ) ; //? FAVORITES ( fu…" at bounding box center [462, 236] width 473 height 297
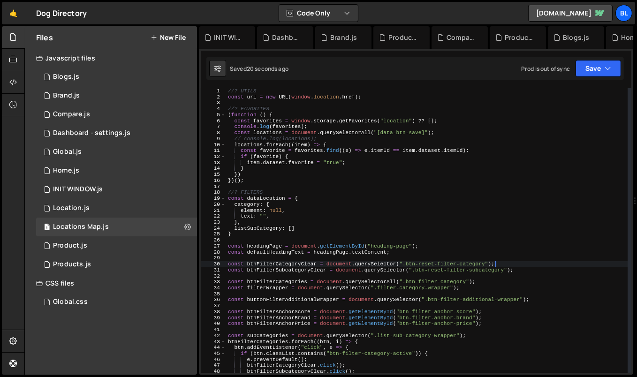
click at [353, 122] on div "//? UTILS const url = new URL ( window . location . href ) ; //? FAVORITES ( fu…" at bounding box center [427, 236] width 402 height 297
click at [394, 121] on div "//? UTILS const url = new URL ( window . location . href ) ; //? FAVORITES ( fu…" at bounding box center [427, 236] width 402 height 297
click at [377, 107] on div "//? UTILS const url = new URL ( window . location . href ) ; //? FAVORITES ( fu…" at bounding box center [427, 236] width 402 height 297
click at [338, 113] on div "//? UTILS const url = new URL ( window . location . href ) ; //? FAVORITES ( fu…" at bounding box center [427, 236] width 402 height 297
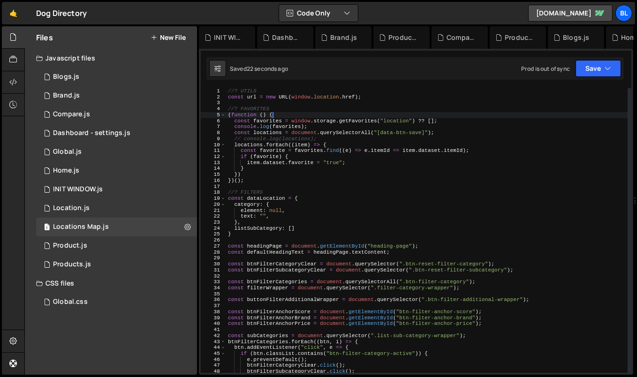
paste textarea "product"
click at [401, 121] on div "//? UTILS const url = new URL ( window . location . href ) ; //? FAVORITES ( fu…" at bounding box center [427, 236] width 402 height 297
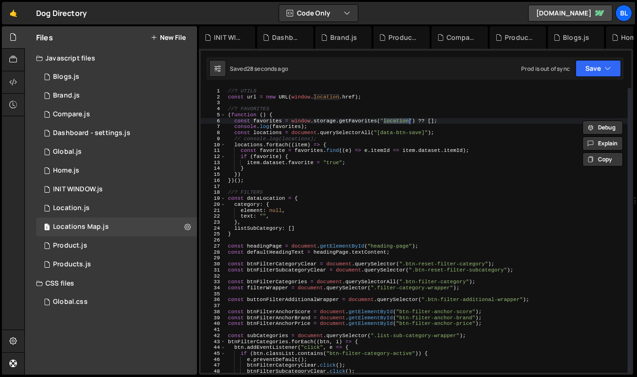
paste textarea "})()"
click at [358, 120] on div "//? UTILS const url = new URL ( window . location . href ) ; //? FAVORITES ( fu…" at bounding box center [427, 236] width 402 height 297
click at [338, 179] on div "//? UTILS const url = new URL ( window . location . href ) ; //? FAVORITES ( fu…" at bounding box center [427, 236] width 402 height 297
type textarea "})();"
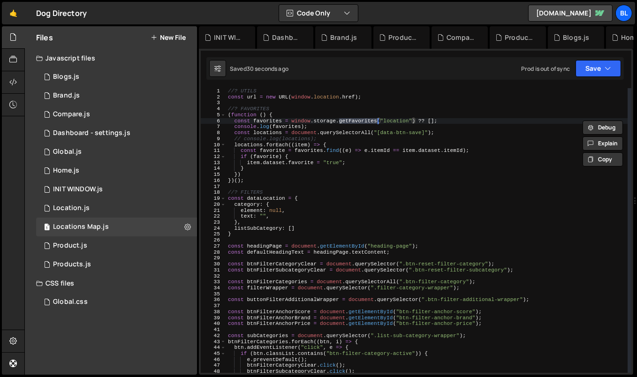
scroll to position [0, 1]
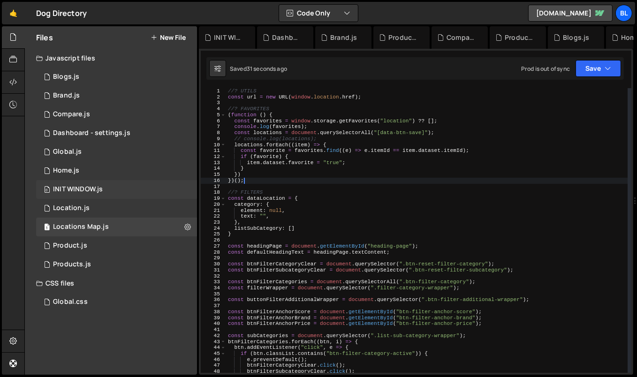
click at [117, 195] on div "0 INIT WINDOW.js 0" at bounding box center [116, 189] width 161 height 19
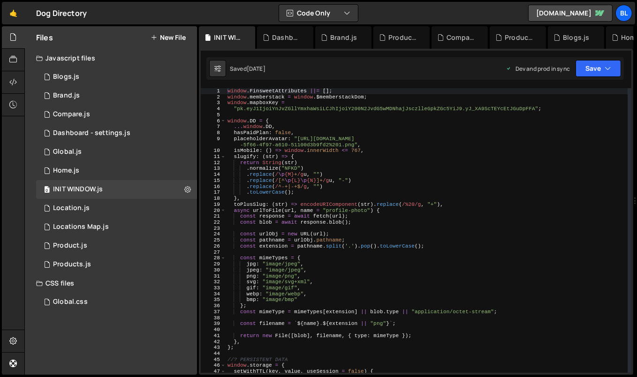
click at [328, 218] on div "window . FinsweetAttributes ||= [ ] ; window . memberstack = window . $memberst…" at bounding box center [426, 236] width 402 height 297
type textarea "const response = await fetch(url);"
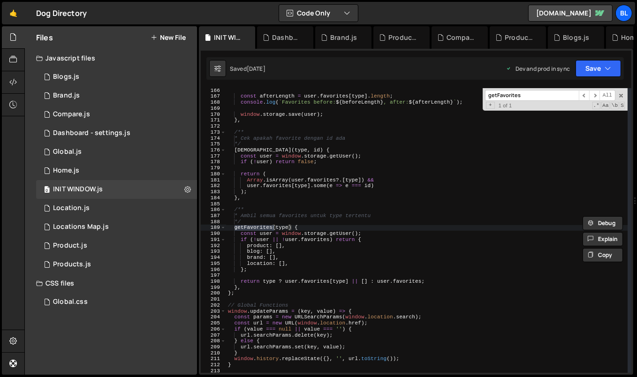
scroll to position [996, 0]
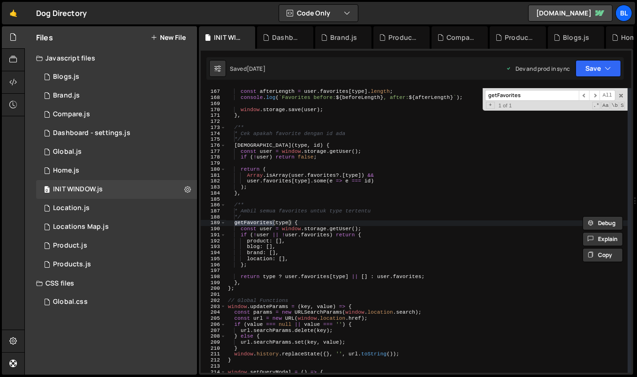
type input "getFavorites"
click at [318, 227] on div "const afterLength = user . favorites [ type ] . length ; console . log ( ` Favo…" at bounding box center [427, 231] width 402 height 297
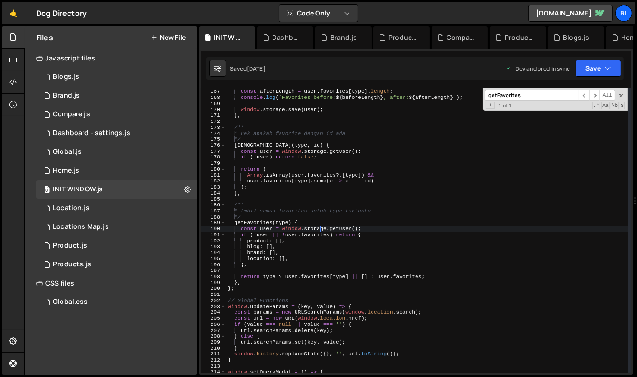
click at [336, 229] on div "const afterLength = user . favorites [ type ] . length ; console . log ( ` Favo…" at bounding box center [427, 231] width 402 height 297
click at [292, 233] on div "const afterLength = user . favorites [ type ] . length ; console . log ( ` Favo…" at bounding box center [427, 231] width 402 height 297
click at [312, 233] on div "const afterLength = user . favorites [ type ] . length ; console . log ( ` Favo…" at bounding box center [427, 231] width 402 height 297
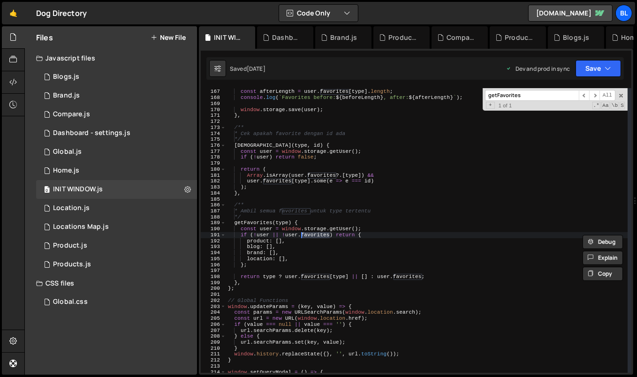
click at [342, 226] on div "const afterLength = user . favorites [ type ] . length ; console . log ( ` Favo…" at bounding box center [427, 231] width 402 height 297
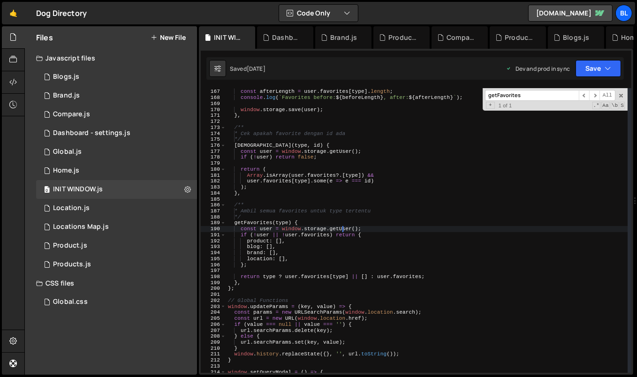
click at [264, 232] on div "const afterLength = user . favorites [ type ] . length ; console . log ( ` Favo…" at bounding box center [427, 231] width 402 height 297
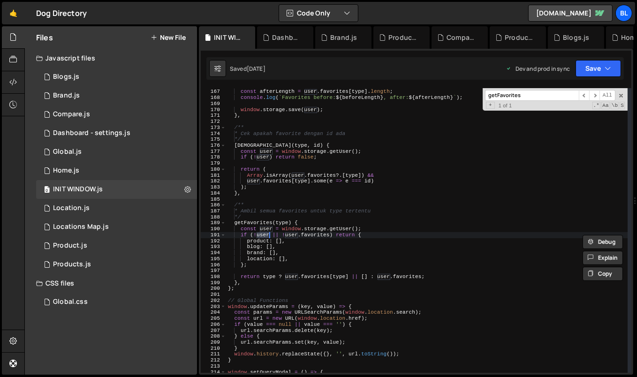
click at [308, 238] on div "const afterLength = user . favorites [ type ] . length ; console . log ( ` Favo…" at bounding box center [427, 231] width 402 height 297
click at [308, 251] on div "const afterLength = user . favorites [ type ] . length ; console . log ( ` Favo…" at bounding box center [427, 231] width 402 height 297
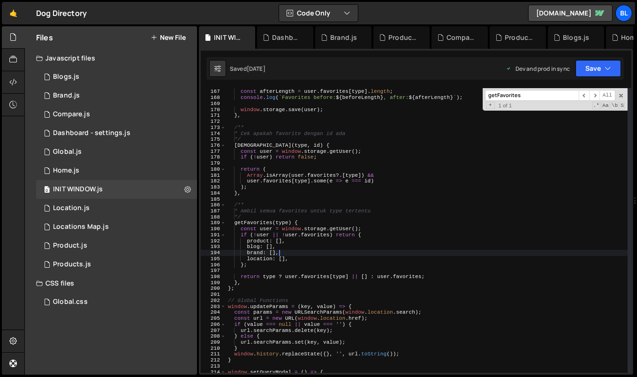
click at [312, 249] on div "const afterLength = user . favorites [ type ] . length ; console . log ( ` Favo…" at bounding box center [427, 231] width 402 height 297
click at [308, 258] on div "const afterLength = user . favorites [ type ] . length ; console . log ( ` Favo…" at bounding box center [427, 231] width 402 height 297
click at [262, 223] on div "const afterLength = user . favorites [ type ] . length ; console . log ( ` Favo…" at bounding box center [427, 231] width 402 height 297
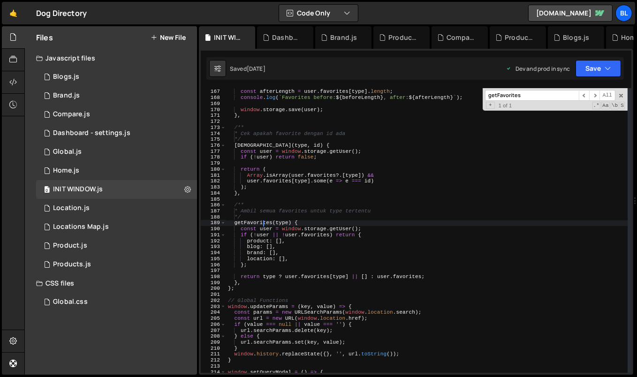
click at [262, 223] on div "const afterLength = user . favorites [ type ] . length ; console . log ( ` Favo…" at bounding box center [427, 231] width 402 height 297
click at [260, 234] on div at bounding box center [260, 234] width 0 height 0
click at [313, 250] on div "const afterLength = user . favorites [ type ] . length ; console . log ( ` Favo…" at bounding box center [427, 231] width 402 height 297
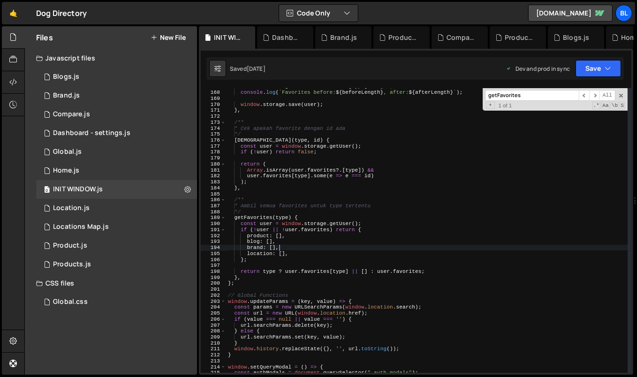
scroll to position [1002, 0]
click at [359, 232] on div "const afterLength = user . favorites [ type ] . length ; console . log ( ` Favo…" at bounding box center [427, 231] width 402 height 297
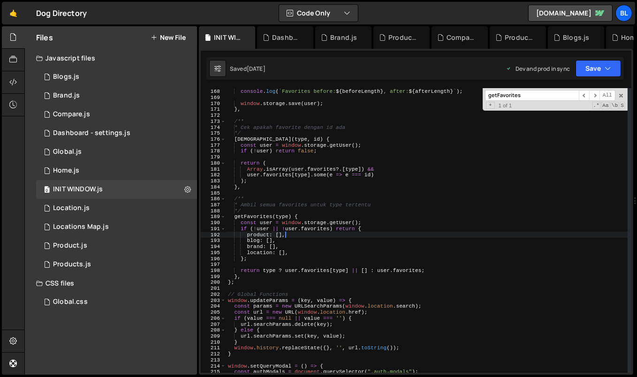
click at [360, 229] on div "const afterLength = user . favorites [ type ] . length ; console . log ( ` Favo…" at bounding box center [427, 231] width 402 height 297
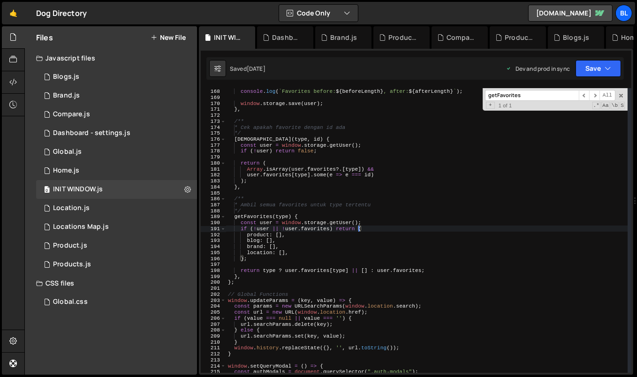
click at [243, 258] on div "const afterLength = user . favorites [ type ] . length ; console . log ( ` Favo…" at bounding box center [427, 231] width 402 height 297
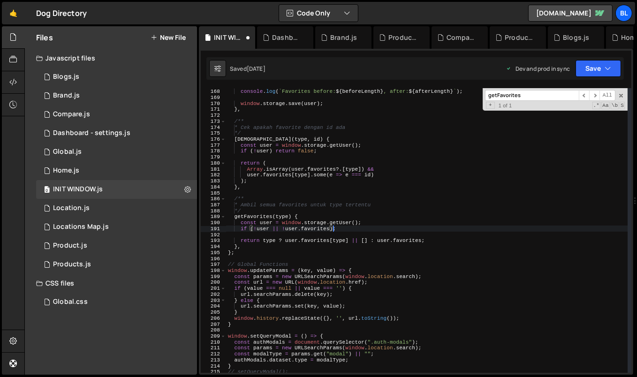
type textarea "if (!user || !user.favorites){;"
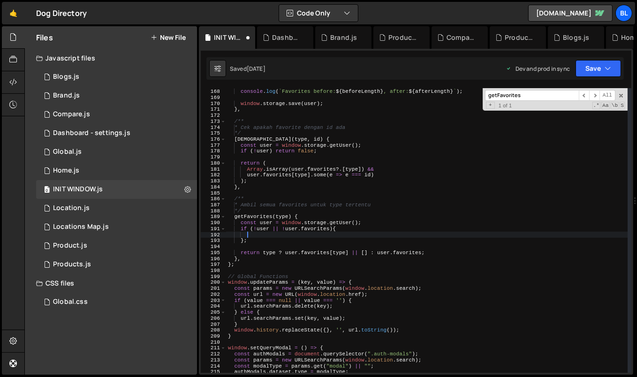
scroll to position [0, 1]
paste textarea "}"
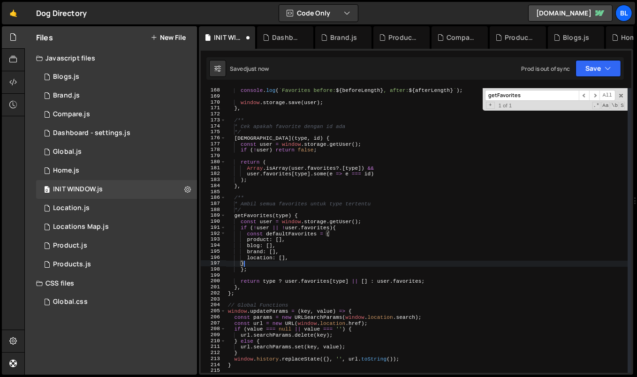
scroll to position [0, 1]
type textarea "};"
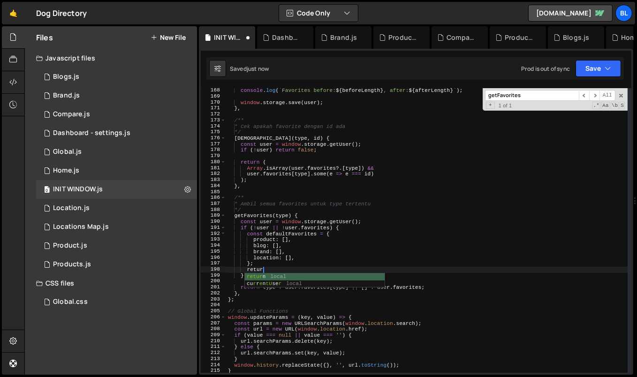
type textarea "return"
click at [269, 290] on div "console . log ( ` Favorites before: ${ beforeLength } , after: ${ afterLength }…" at bounding box center [427, 236] width 402 height 297
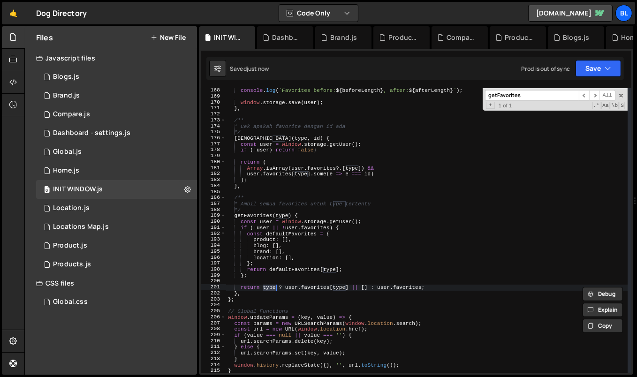
click at [285, 268] on div "console . log ( ` Favorites before: ${ beforeLength } , after: ${ afterLength }…" at bounding box center [427, 236] width 402 height 297
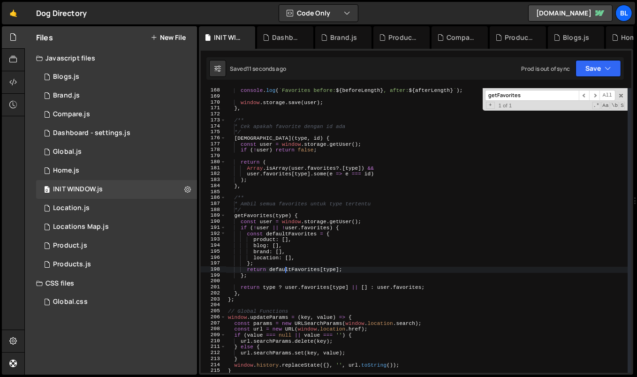
click at [272, 286] on div "console . log ( ` Favorites before: ${ beforeLength } , after: ${ afterLength }…" at bounding box center [427, 236] width 402 height 297
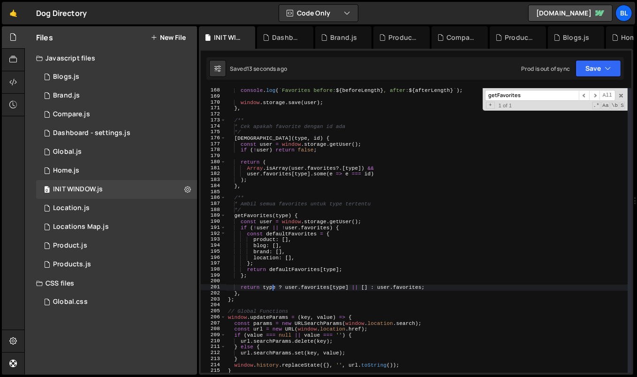
click at [265, 291] on div "console . log ( ` Favorites before: ${ beforeLength } , after: ${ afterLength }…" at bounding box center [427, 236] width 402 height 297
click at [269, 270] on div "console . log ( ` Favorites before: ${ beforeLength } , after: ${ afterLength }…" at bounding box center [427, 236] width 402 height 297
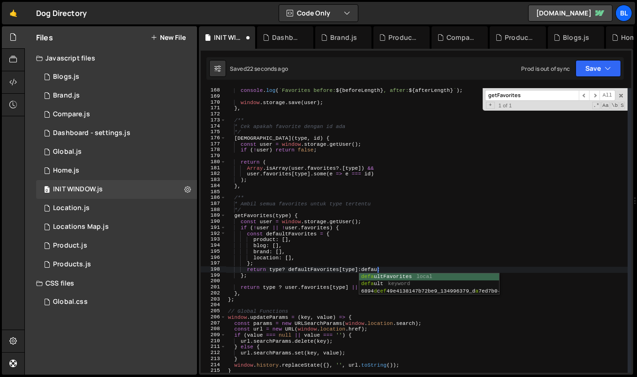
scroll to position [0, 13]
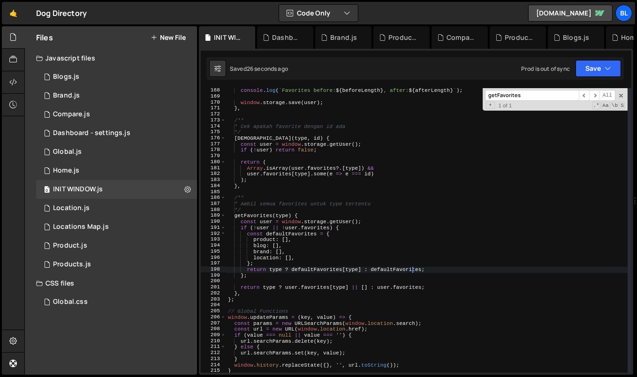
click at [321, 224] on div "console . log ( ` Favorites before: ${ beforeLength } , after: ${ afterLength }…" at bounding box center [427, 236] width 402 height 297
type textarea "const user = window.storage.getUser();"
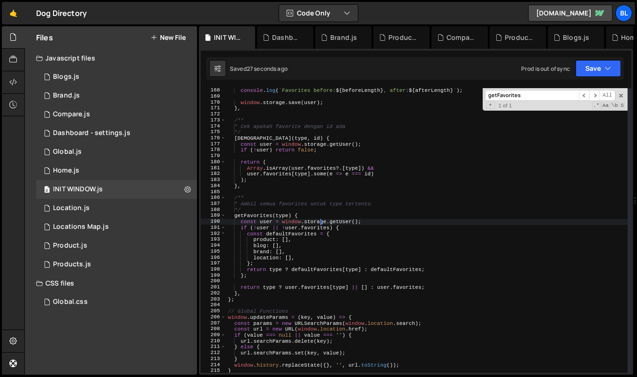
click at [305, 155] on div "console . log ( ` Favorites before: ${ beforeLength } , after: ${ afterLength }…" at bounding box center [427, 236] width 402 height 297
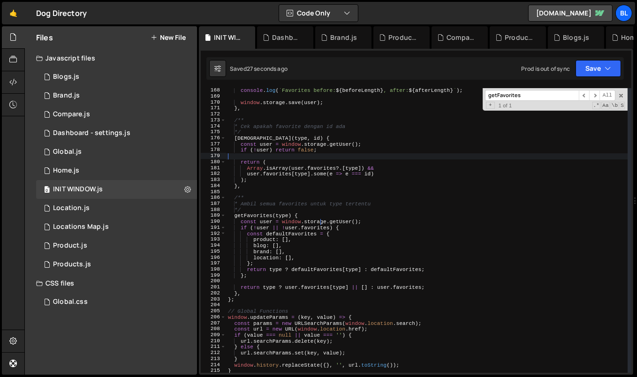
scroll to position [0, 0]
click at [99, 170] on div "1 Home.js 0" at bounding box center [116, 170] width 161 height 19
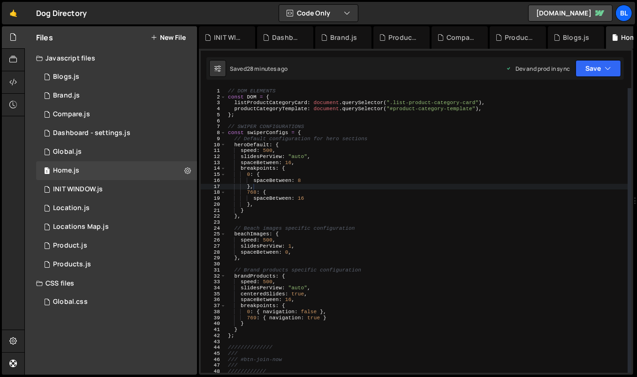
click at [309, 145] on div "// DOM ELEMENTS const DOM = { listProductCategoryCard : document . querySelecto…" at bounding box center [427, 236] width 402 height 297
type textarea "heroDefault: {"
click at [100, 236] on div "1 Locations Map.js 0" at bounding box center [116, 227] width 161 height 19
click at [112, 227] on div "1 Locations Map.js 0" at bounding box center [116, 227] width 161 height 19
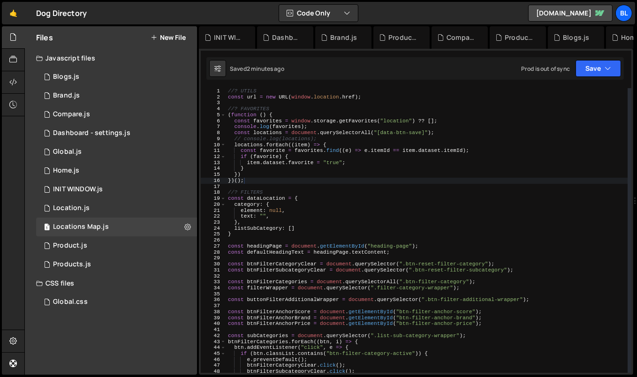
click at [313, 128] on div "//? UTILS const url = new URL ( window . location . href ) ; //? FAVORITES ( fu…" at bounding box center [427, 236] width 402 height 297
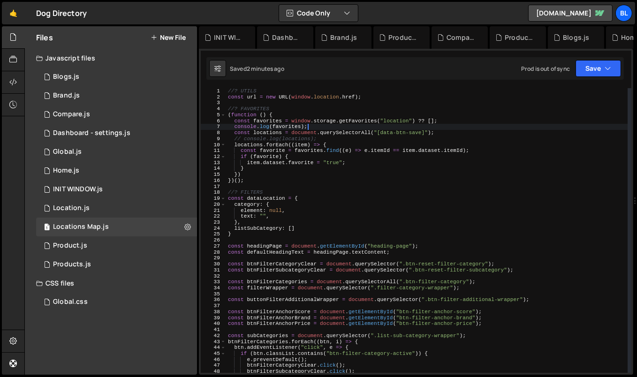
click at [443, 121] on div "//? UTILS const url = new URL ( window . location . href ) ; //? FAVORITES ( fu…" at bounding box center [427, 236] width 402 height 297
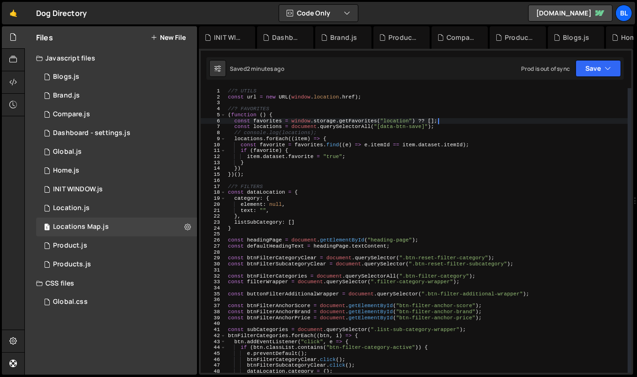
click at [357, 167] on div "//? UTILS const url = new URL ( window . location . href ) ; //? FAVORITES ( fu…" at bounding box center [427, 236] width 402 height 297
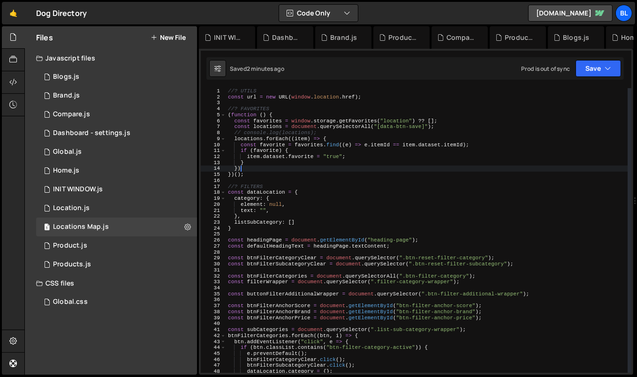
scroll to position [0, 0]
click at [377, 128] on div "//? UTILS const url = new URL ( window . location . href ) ; //? FAVORITES ( fu…" at bounding box center [427, 236] width 402 height 297
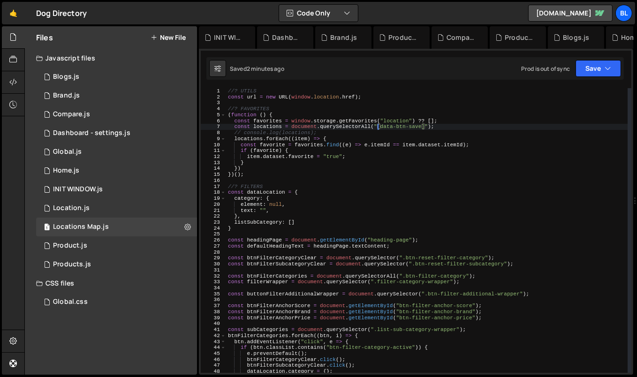
click at [266, 120] on div "//? UTILS const url = new URL ( window . location . href ) ; //? FAVORITES ( fu…" at bounding box center [427, 236] width 402 height 297
click at [338, 147] on div "//? UTILS const url = new URL ( window . location . href ) ; //? FAVORITES ( fu…" at bounding box center [427, 236] width 402 height 297
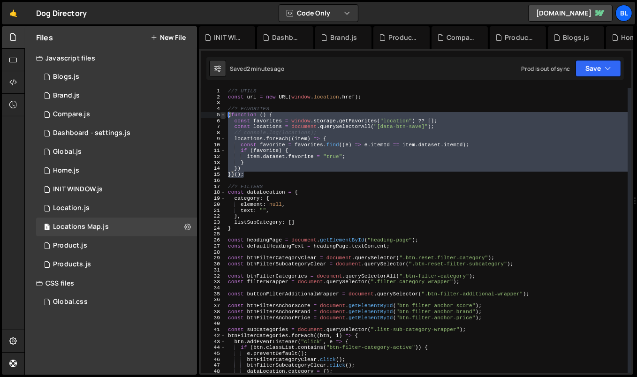
drag, startPoint x: 258, startPoint y: 176, endPoint x: 224, endPoint y: 114, distance: 70.3
click at [224, 114] on div "const favorite = favorites.find((e) => e.itemId == item.dataset.itemId); 1 2 3 …" at bounding box center [416, 230] width 430 height 285
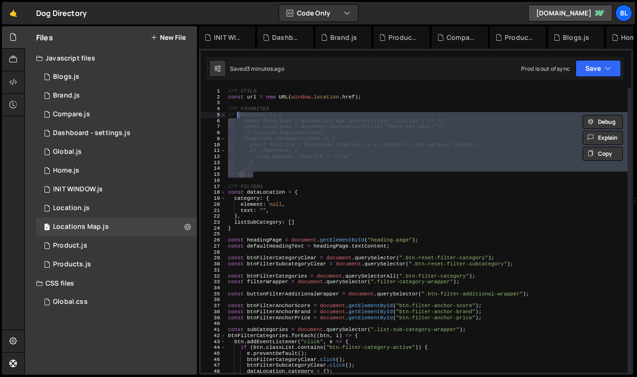
click at [290, 158] on div "//? UTILS const url = new URL ( window . location . href ) ; //? FAVORITES // (…" at bounding box center [427, 236] width 402 height 297
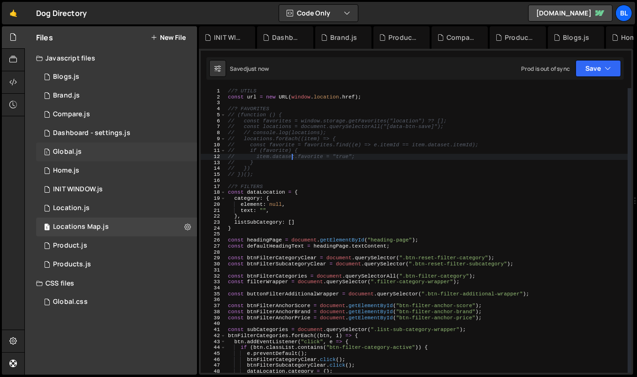
click at [110, 147] on div "1 Global.js 0" at bounding box center [116, 152] width 161 height 19
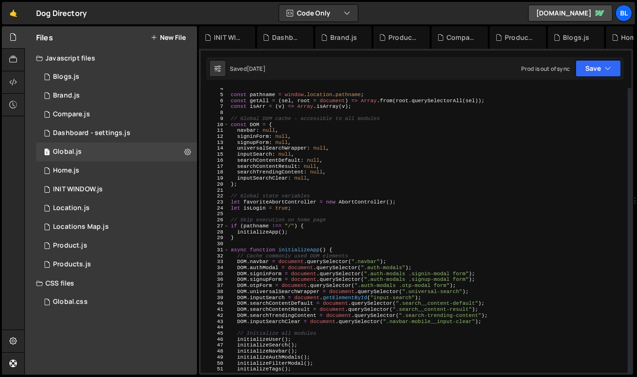
scroll to position [20, 0]
click at [122, 220] on div "1 Locations Map.js 0" at bounding box center [116, 227] width 161 height 19
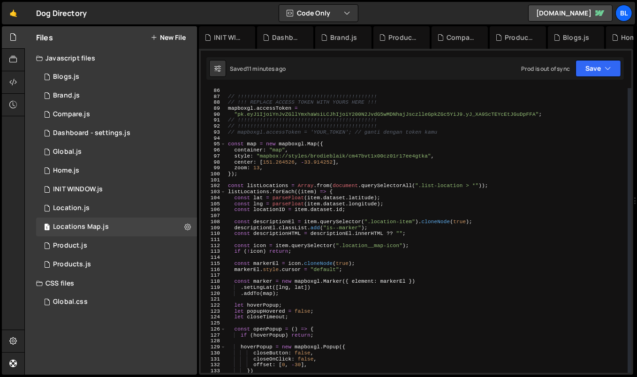
scroll to position [508, 0]
click at [258, 193] on div "// !!!!!!!!!!!!!!!!!!!!!!!!!!!!!!!!!!!!!!!!!!!! // !!! REPLACE ACCESS TOKEN WIT…" at bounding box center [427, 236] width 402 height 297
click at [263, 188] on div "// !!!!!!!!!!!!!!!!!!!!!!!!!!!!!!!!!!!!!!!!!!!! // !!! REPLACE ACCESS TOKEN WIT…" at bounding box center [427, 236] width 402 height 297
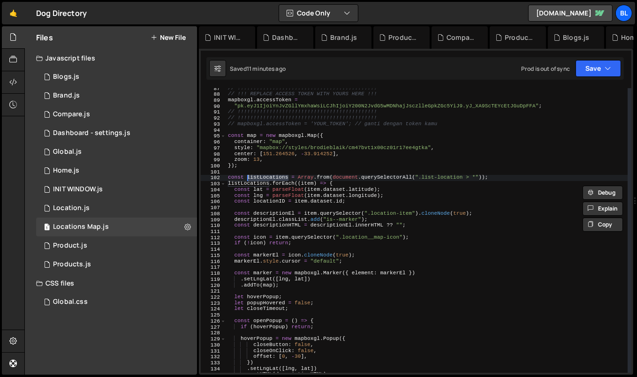
scroll to position [516, 0]
click at [309, 204] on div "// !!!!!!!!!!!!!!!!!!!!!!!!!!!!!!!!!!!!!!!!!!!! // !!! REPLACE ACCESS TOKEN WIT…" at bounding box center [427, 233] width 402 height 297
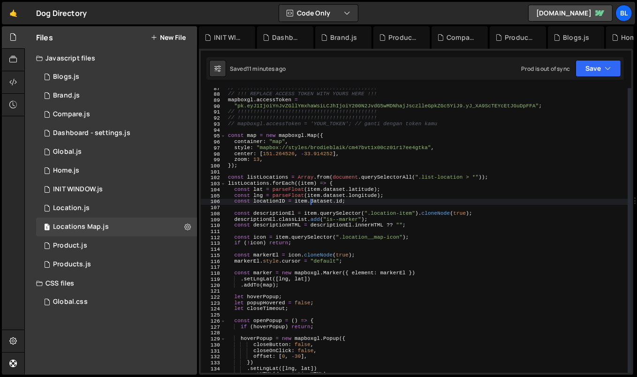
click at [366, 188] on div "// !!!!!!!!!!!!!!!!!!!!!!!!!!!!!!!!!!!!!!!!!!!! // !!! REPLACE ACCESS TOKEN WIT…" at bounding box center [427, 233] width 402 height 297
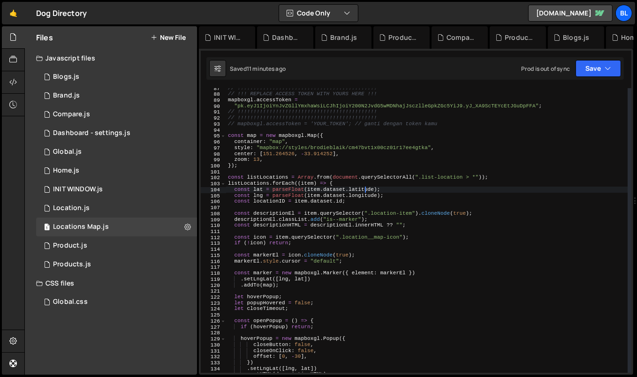
click at [252, 180] on div "// !!!!!!!!!!!!!!!!!!!!!!!!!!!!!!!!!!!!!!!!!!!! // !!! REPLACE ACCESS TOKEN WIT…" at bounding box center [427, 233] width 402 height 297
type textarea "const listLocations = Array.from(document.querySelectorAll(".list-location > *"…"
click at [252, 180] on div "// !!!!!!!!!!!!!!!!!!!!!!!!!!!!!!!!!!!!!!!!!!!! // !!! REPLACE ACCESS TOKEN WIT…" at bounding box center [427, 233] width 402 height 297
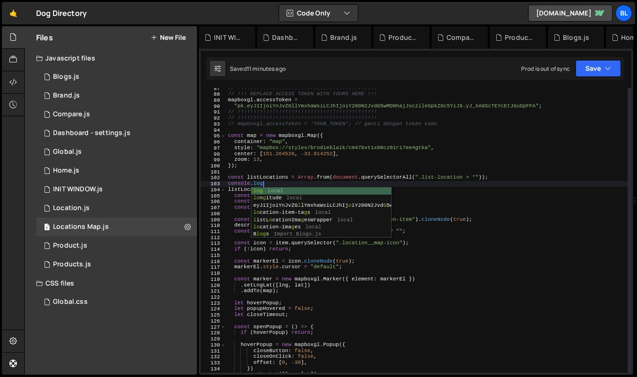
scroll to position [0, 2]
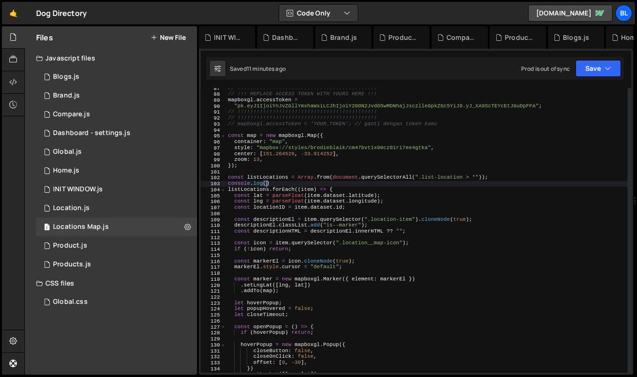
paste textarea "listLocations)"
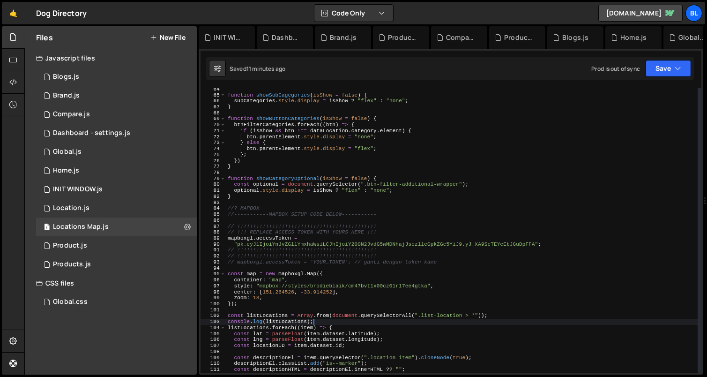
scroll to position [0, 0]
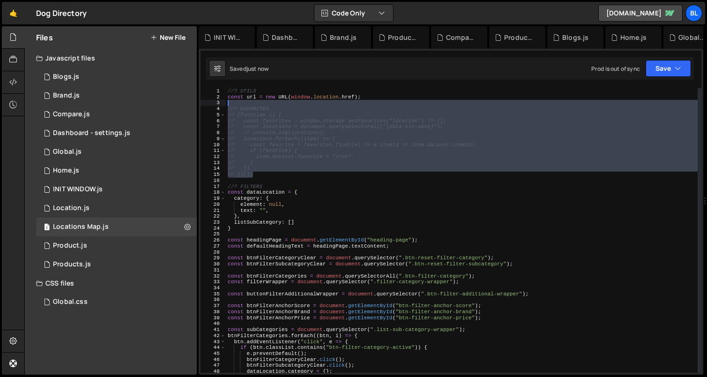
drag, startPoint x: 262, startPoint y: 172, endPoint x: 222, endPoint y: 104, distance: 78.6
click at [222, 104] on div "console.log(listLocations); 1 2 3 4 5 6 7 8 9 10 11 12 13 14 15 16 17 18 19 20 …" at bounding box center [451, 230] width 501 height 285
click at [301, 187] on div "//? UTILS const url = new URL ( window . location . href ) ; //? FAVORITES // (…" at bounding box center [462, 236] width 473 height 297
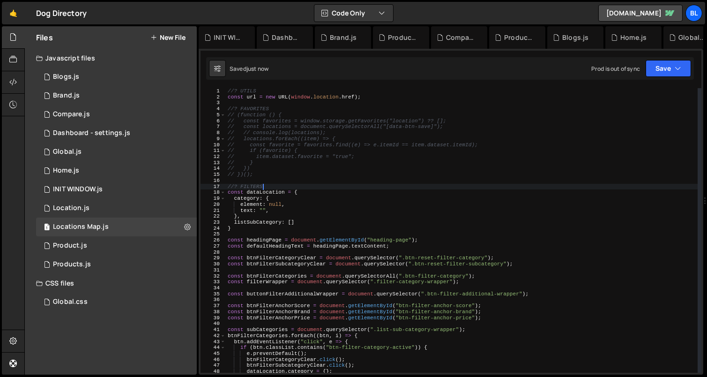
scroll to position [0, 2]
type textarea "//? FILTERS"
click at [66, 79] on div "Blogs.js" at bounding box center [66, 77] width 26 height 8
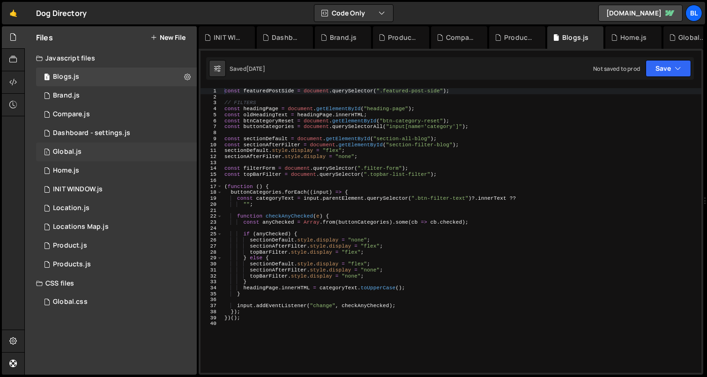
click at [81, 158] on div "1 Global.js 0" at bounding box center [116, 152] width 161 height 19
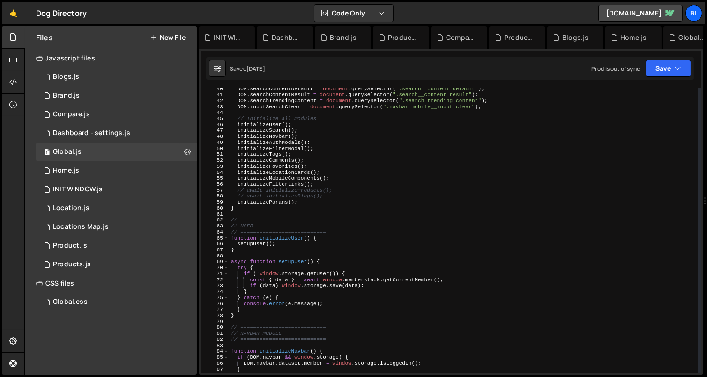
scroll to position [235, 0]
click at [286, 168] on div "DOM . searchContentDefault = document . querySelector ( ".search__content-defau…" at bounding box center [463, 234] width 469 height 297
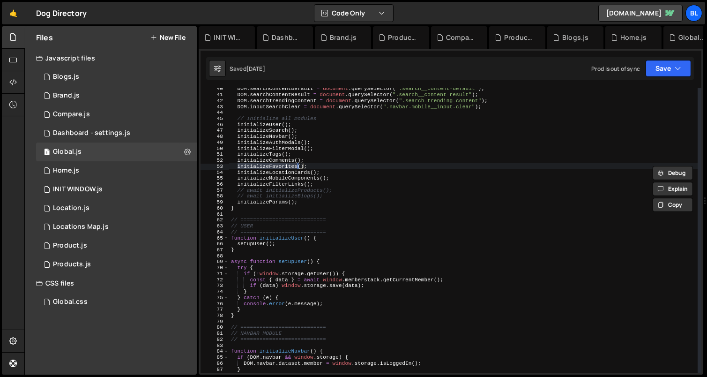
type textarea "function initializeFavorites() {"
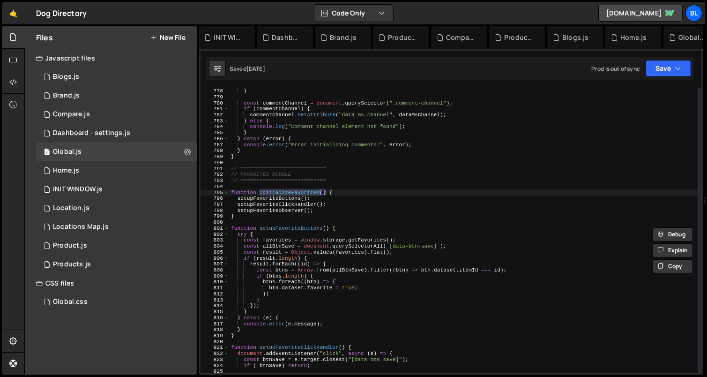
scroll to position [4644, 0]
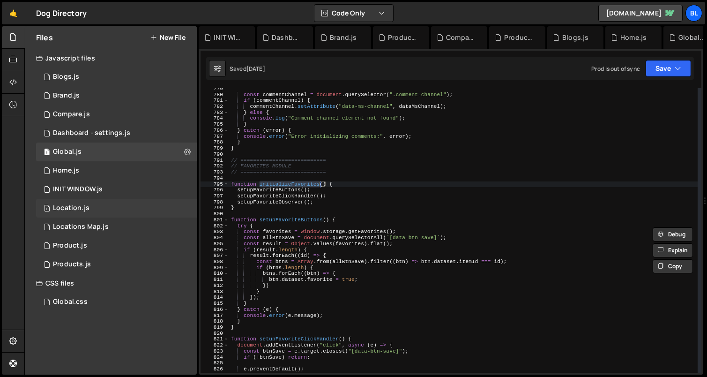
click at [98, 217] on div "1 Location.js 0" at bounding box center [116, 208] width 161 height 19
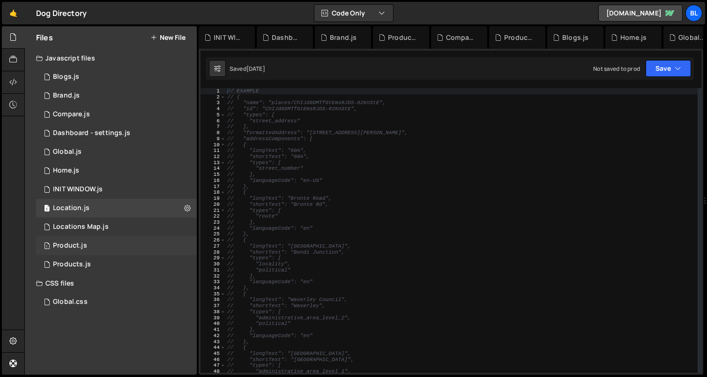
scroll to position [16414, 0]
click at [99, 233] on div "1 Locations Map.js 0" at bounding box center [116, 227] width 161 height 19
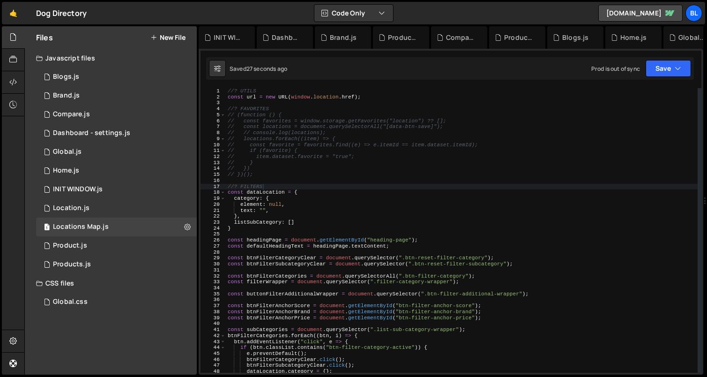
scroll to position [0, 0]
type textarea "// })();"
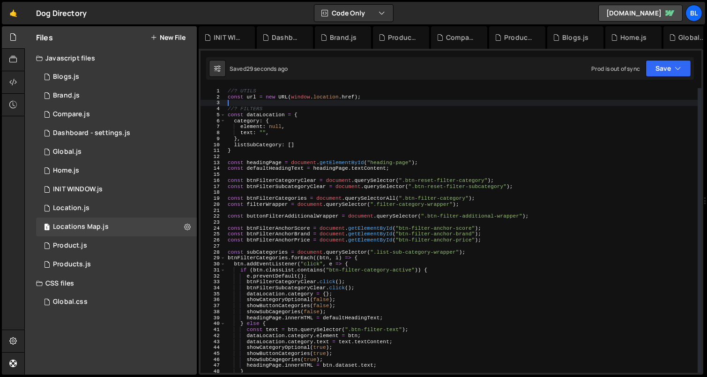
drag, startPoint x: 260, startPoint y: 175, endPoint x: 216, endPoint y: 104, distance: 84.0
click at [216, 104] on div "1 2 3 4 5 6 7 8 9 10 11 12 13 14 15 16 17 18 19 20 21 22 23 24 25 26 27 28 29 3…" at bounding box center [451, 230] width 501 height 285
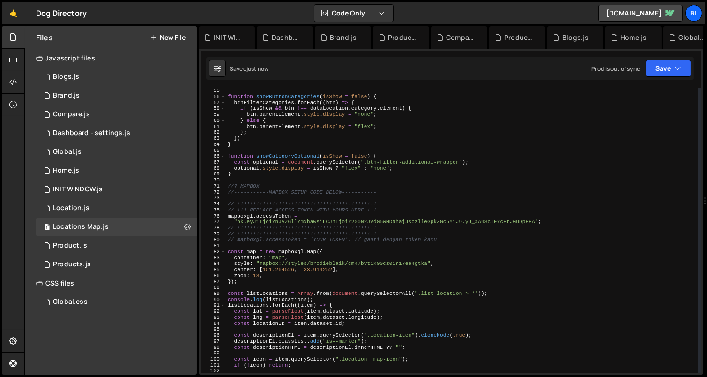
scroll to position [322, 0]
click at [303, 300] on div "function showButtonCategories ( isShow = false ) { btnFilterCategories . forEac…" at bounding box center [462, 236] width 473 height 297
type textarea "console.log(listLocations);"
